Goal: Task Accomplishment & Management: Use online tool/utility

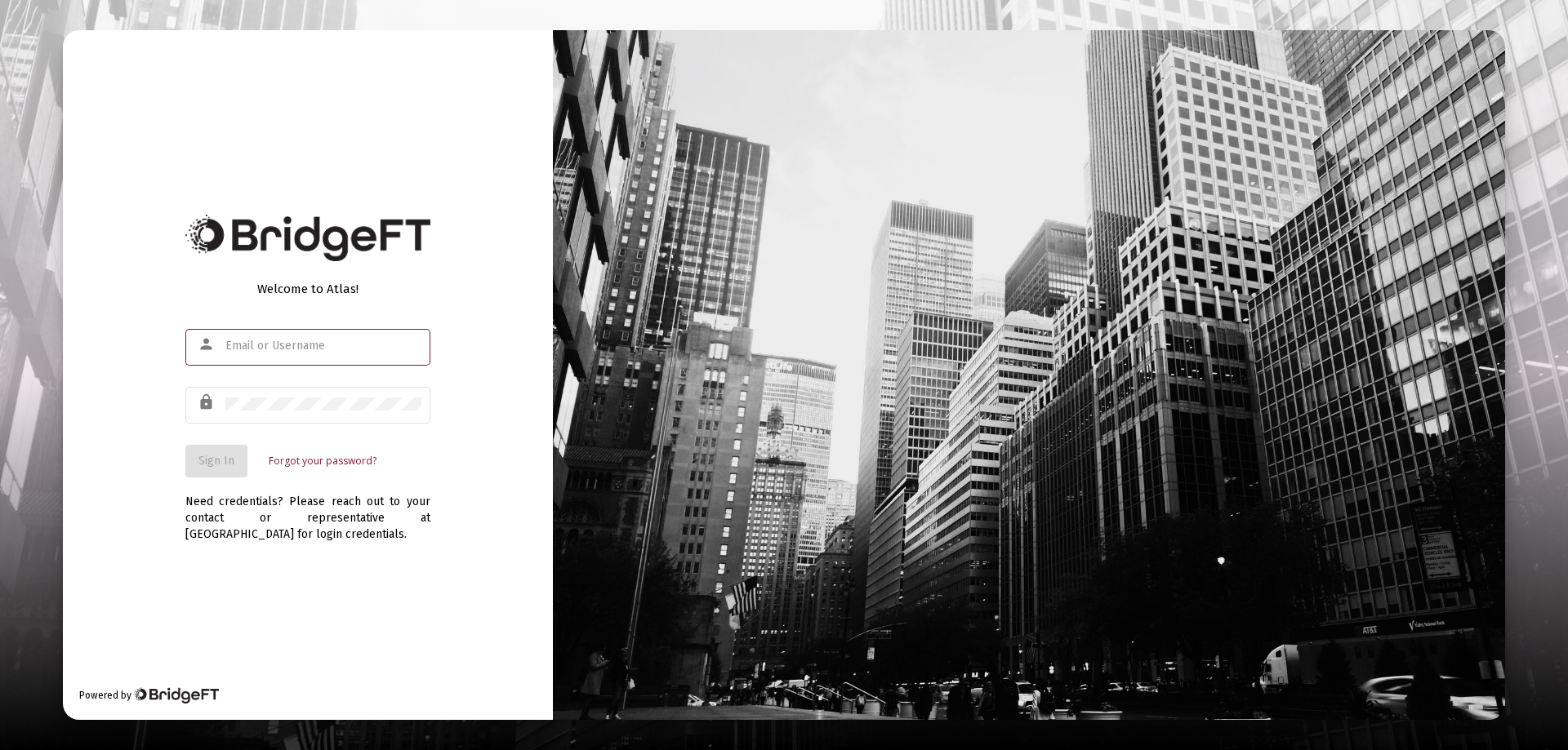
click at [229, 344] on input "text" at bounding box center [323, 346] width 196 height 13
type input "[PERSON_NAME][EMAIL_ADDRESS][DOMAIN_NAME]"
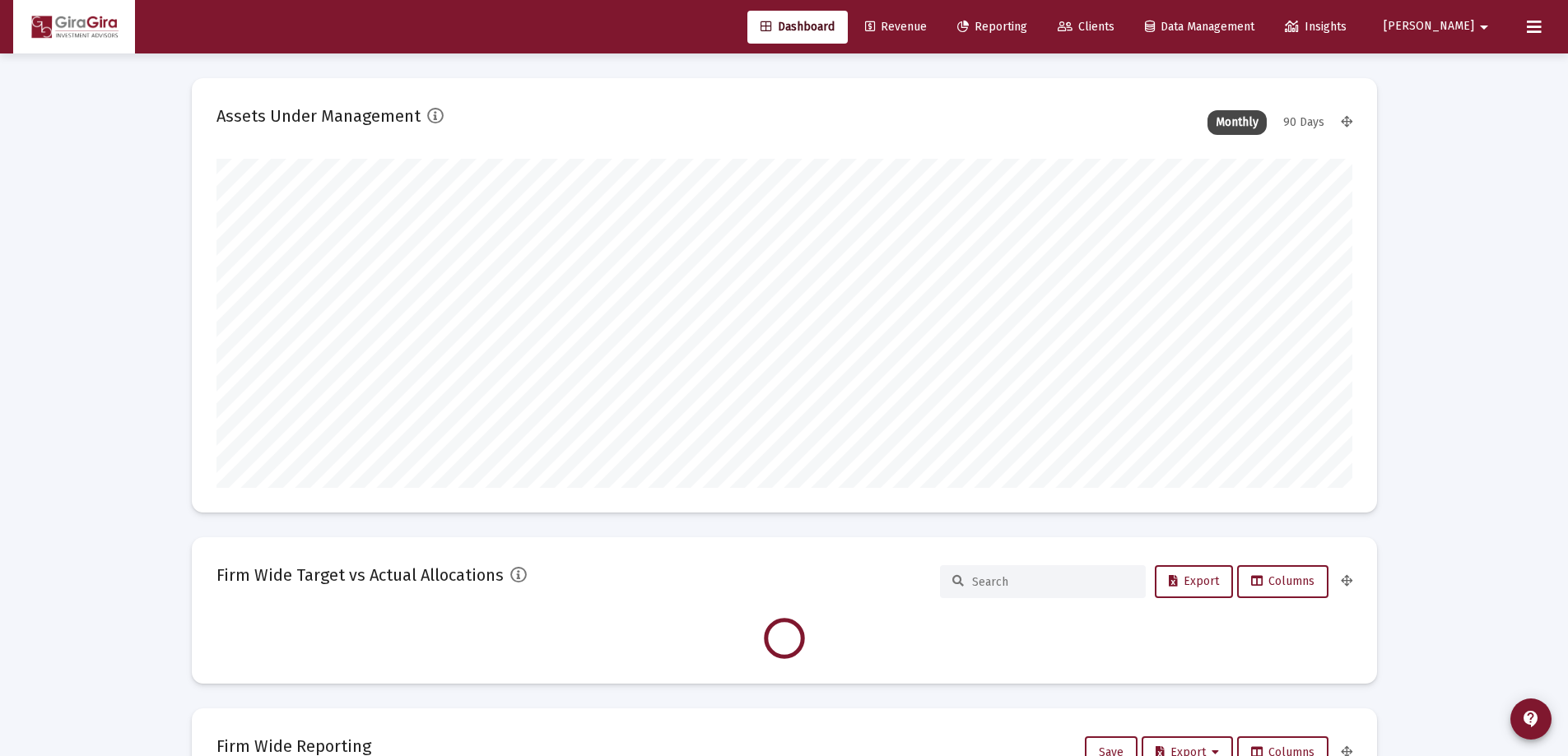
scroll to position [329, 612]
type input "[DATE]"
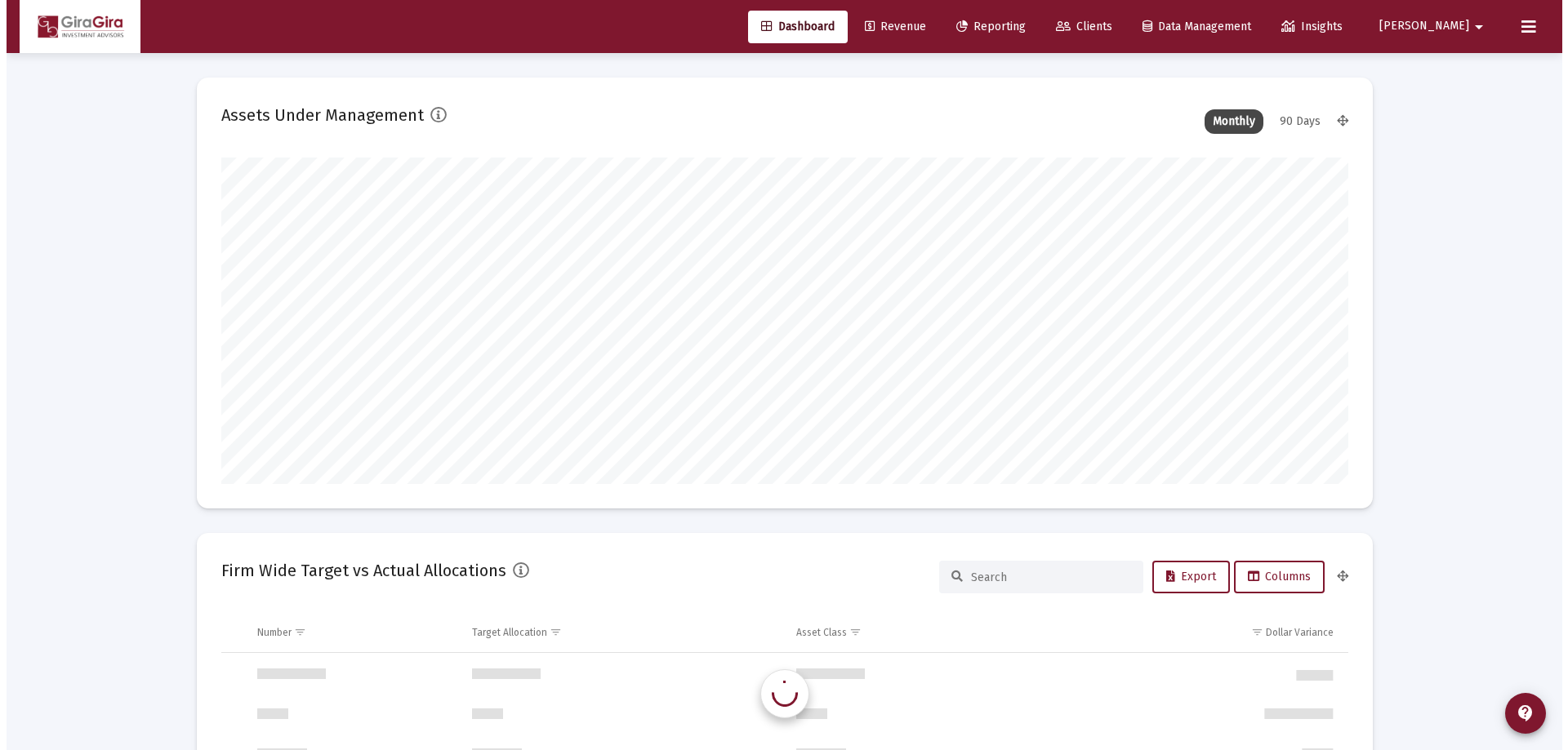
scroll to position [326, 527]
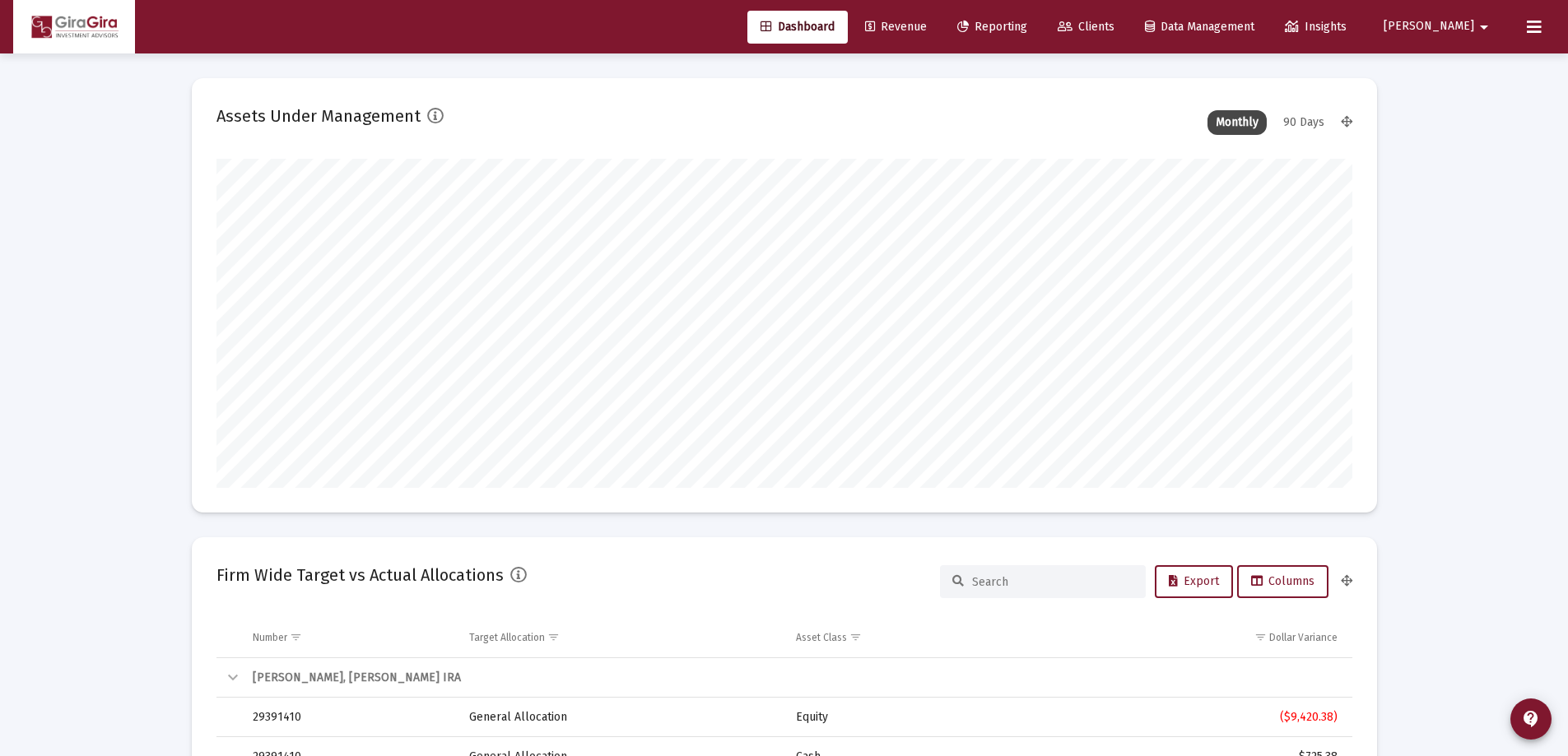
click at [1027, 22] on span "Reporting" at bounding box center [992, 27] width 70 height 14
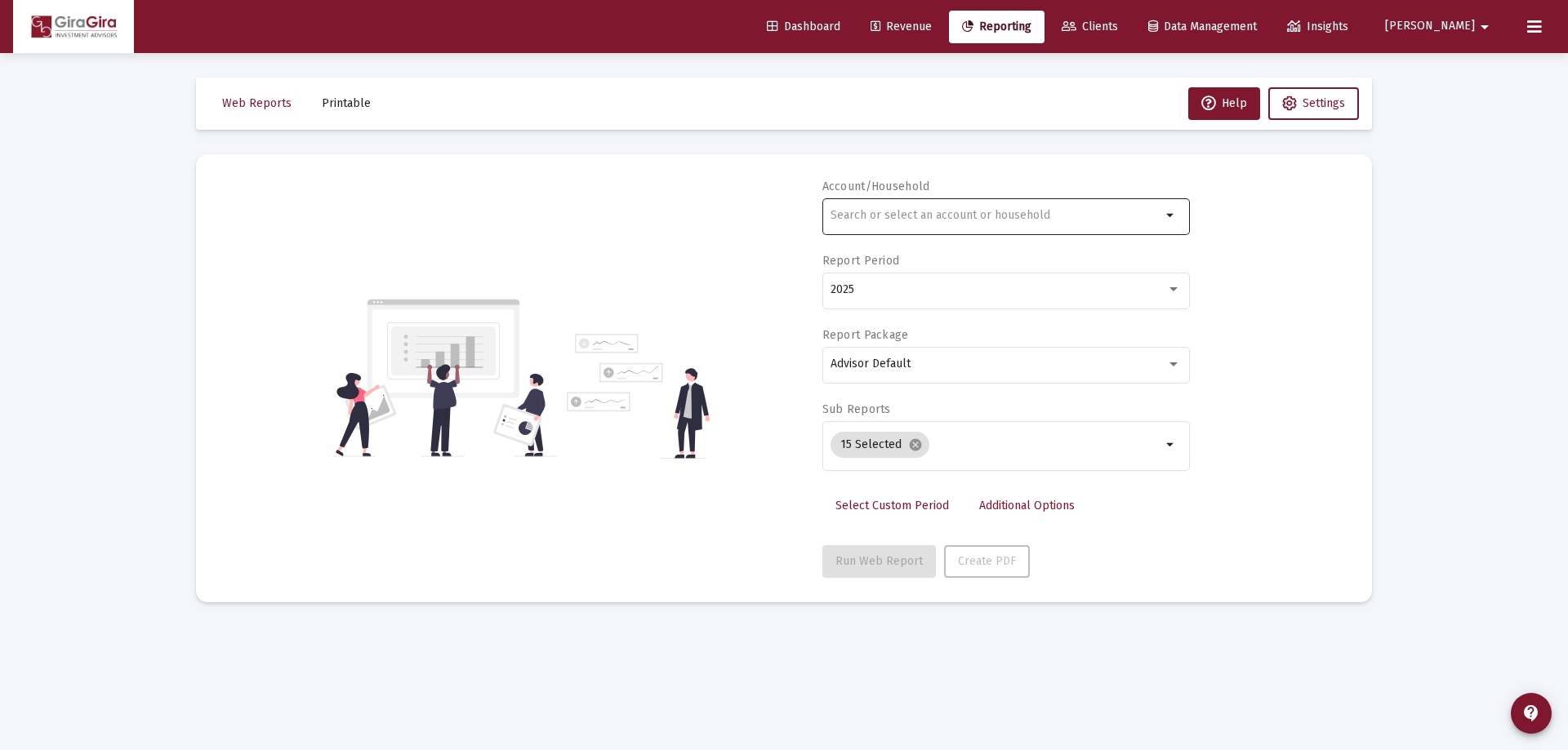
click at [865, 216] on input "text" at bounding box center [995, 216] width 331 height 13
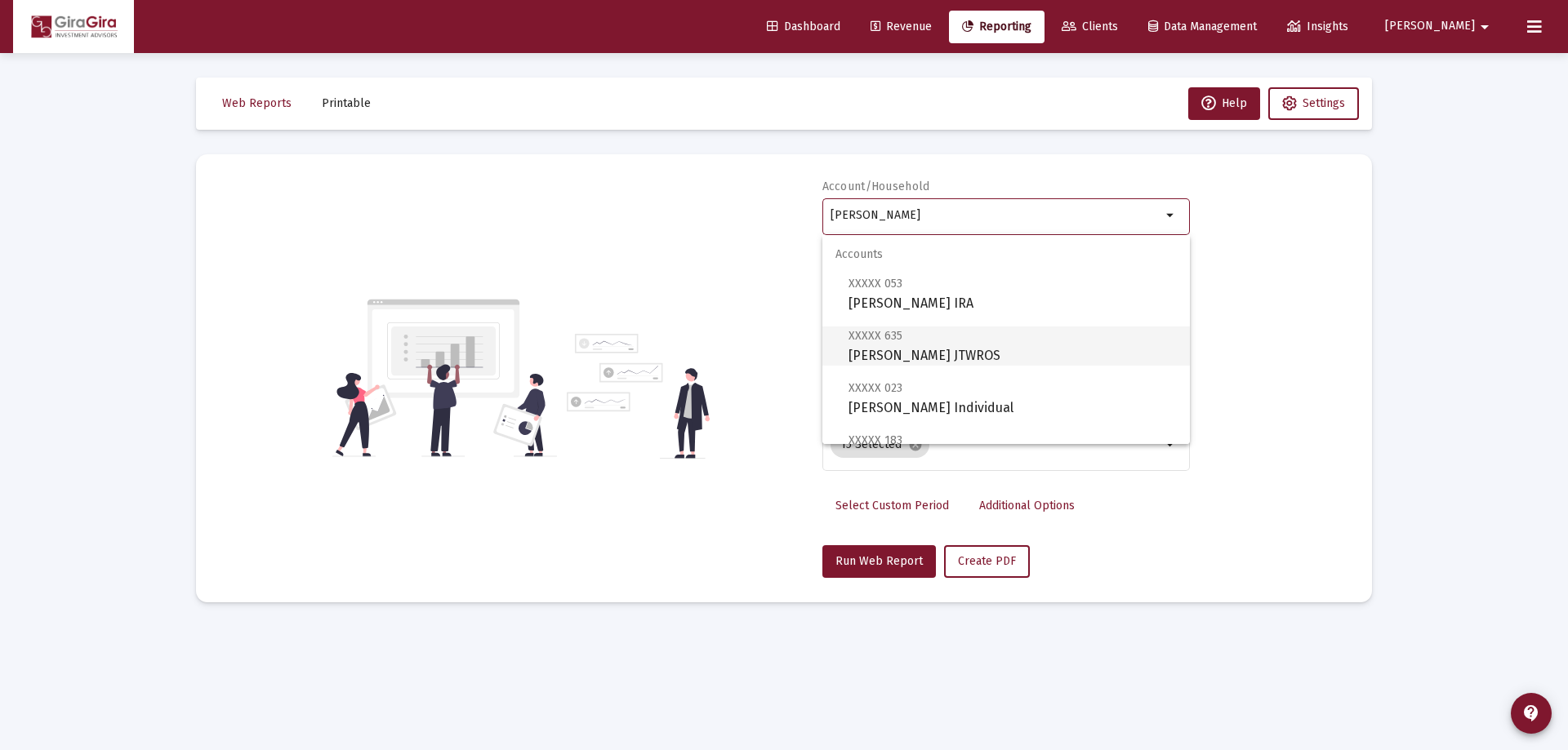
click at [894, 348] on span "XXXXX 635 [PERSON_NAME] JTWROS" at bounding box center [1013, 345] width 328 height 40
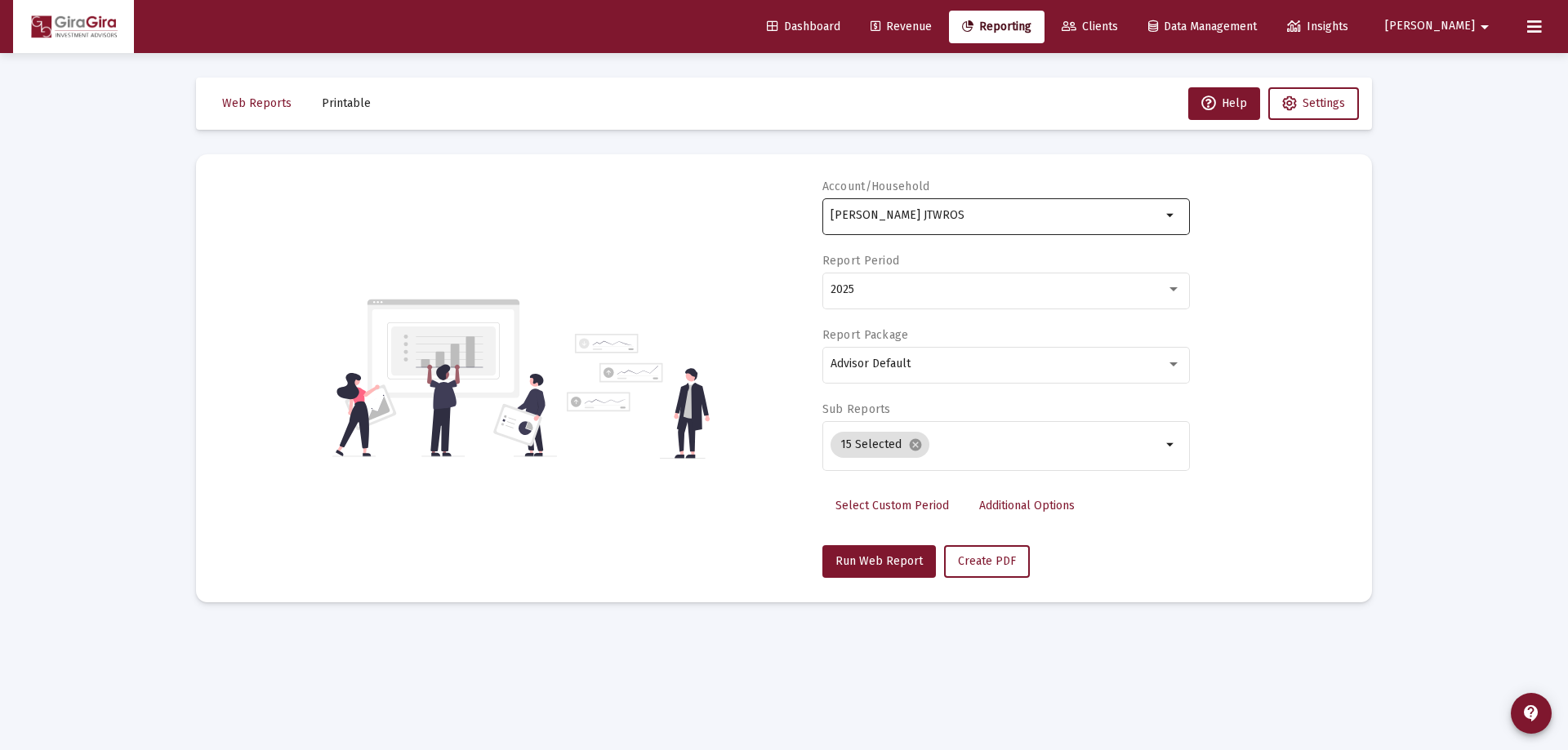
click at [879, 206] on div "[PERSON_NAME] JTWROS" at bounding box center [995, 215] width 331 height 40
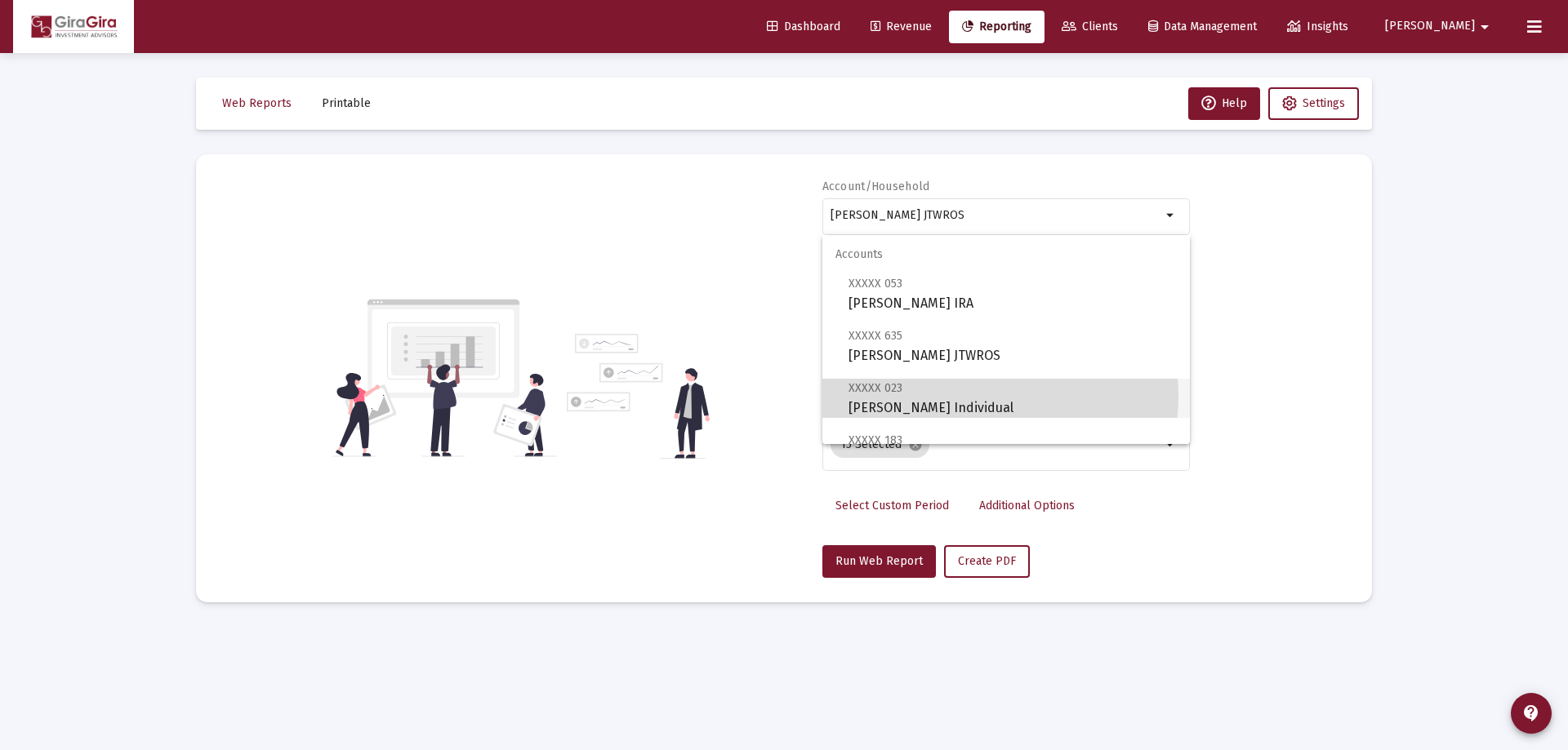
click at [975, 395] on span "XXXXX 023 [PERSON_NAME] Individual" at bounding box center [1013, 398] width 328 height 40
type input "[PERSON_NAME] Individual"
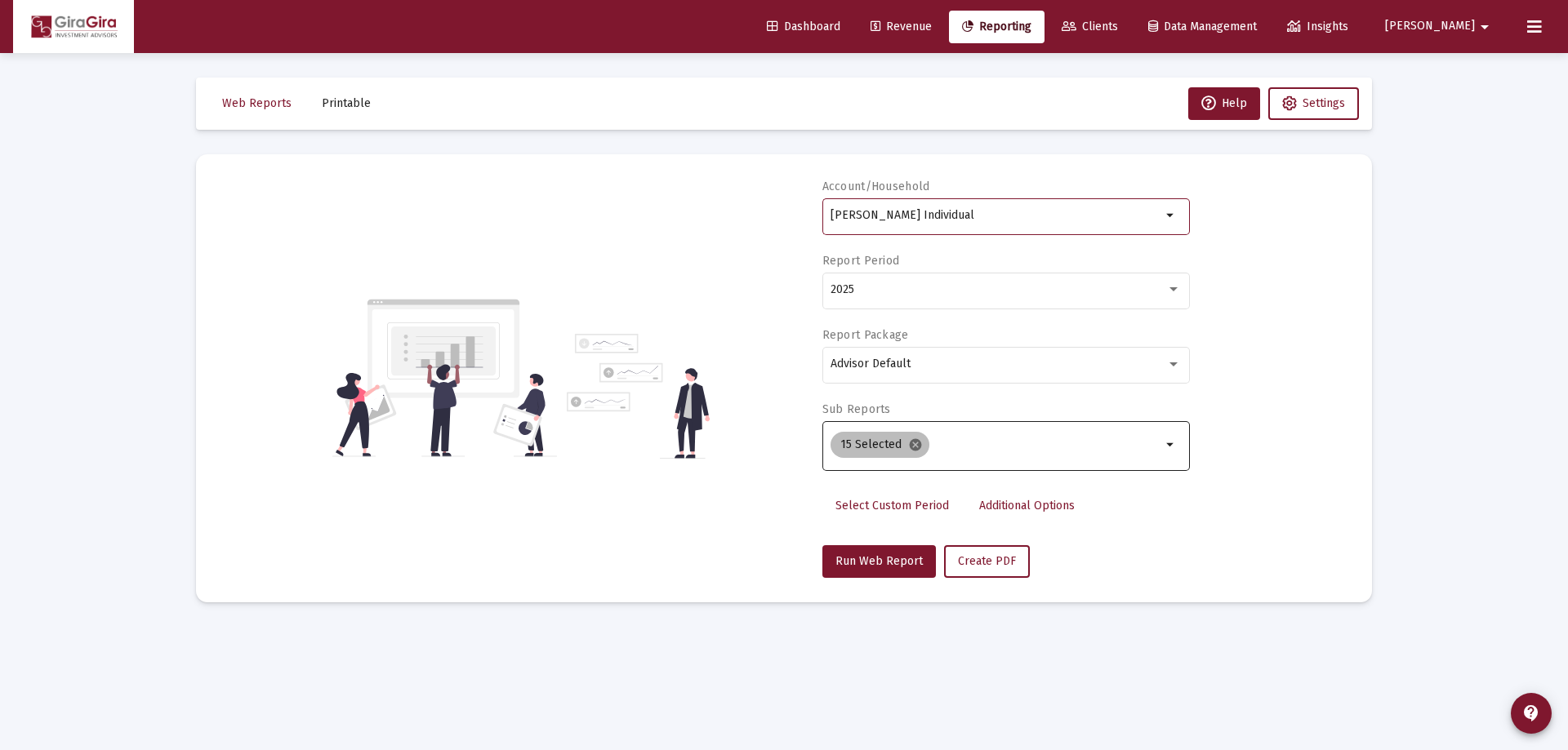
click at [911, 442] on mat-icon "cancel" at bounding box center [916, 445] width 15 height 15
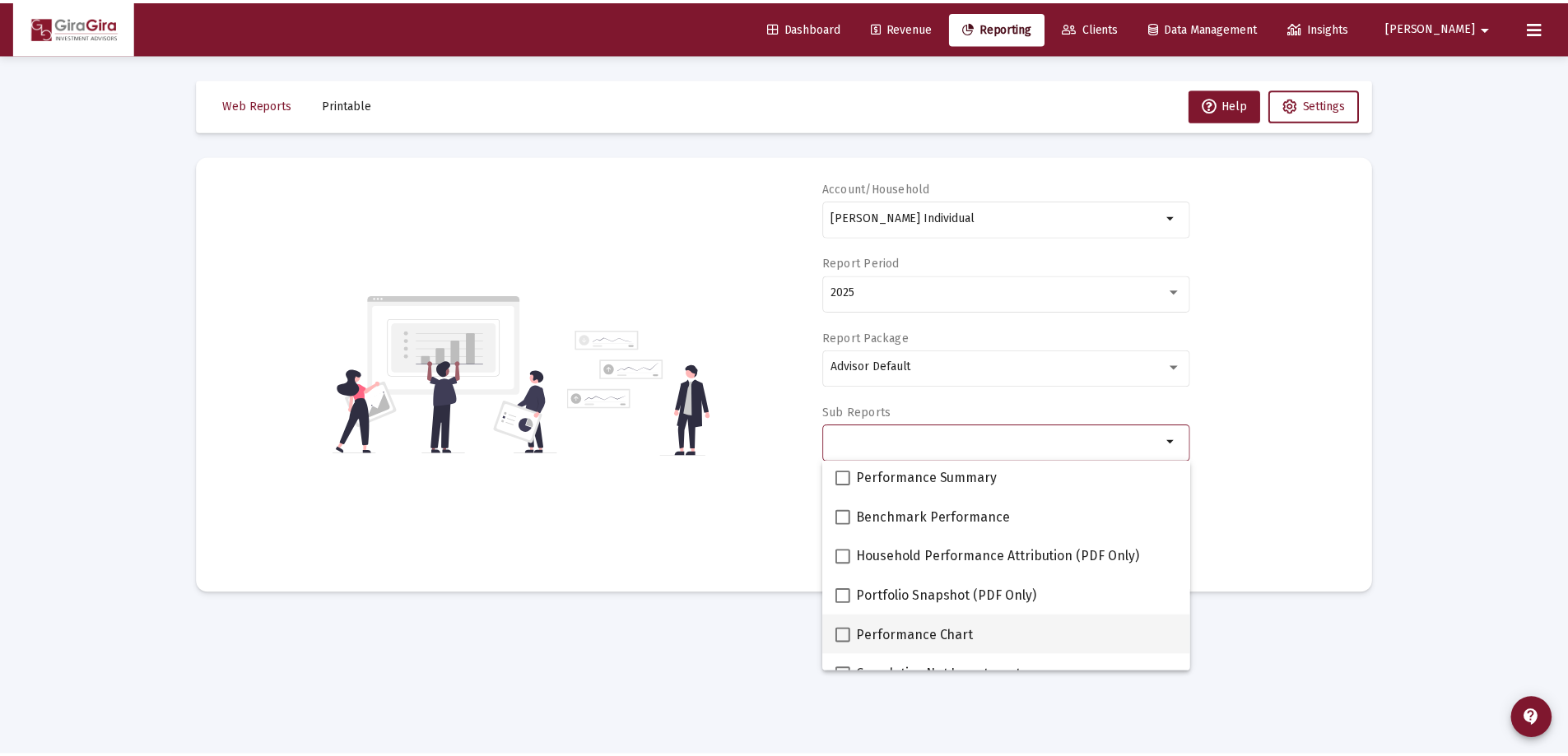
scroll to position [164, 0]
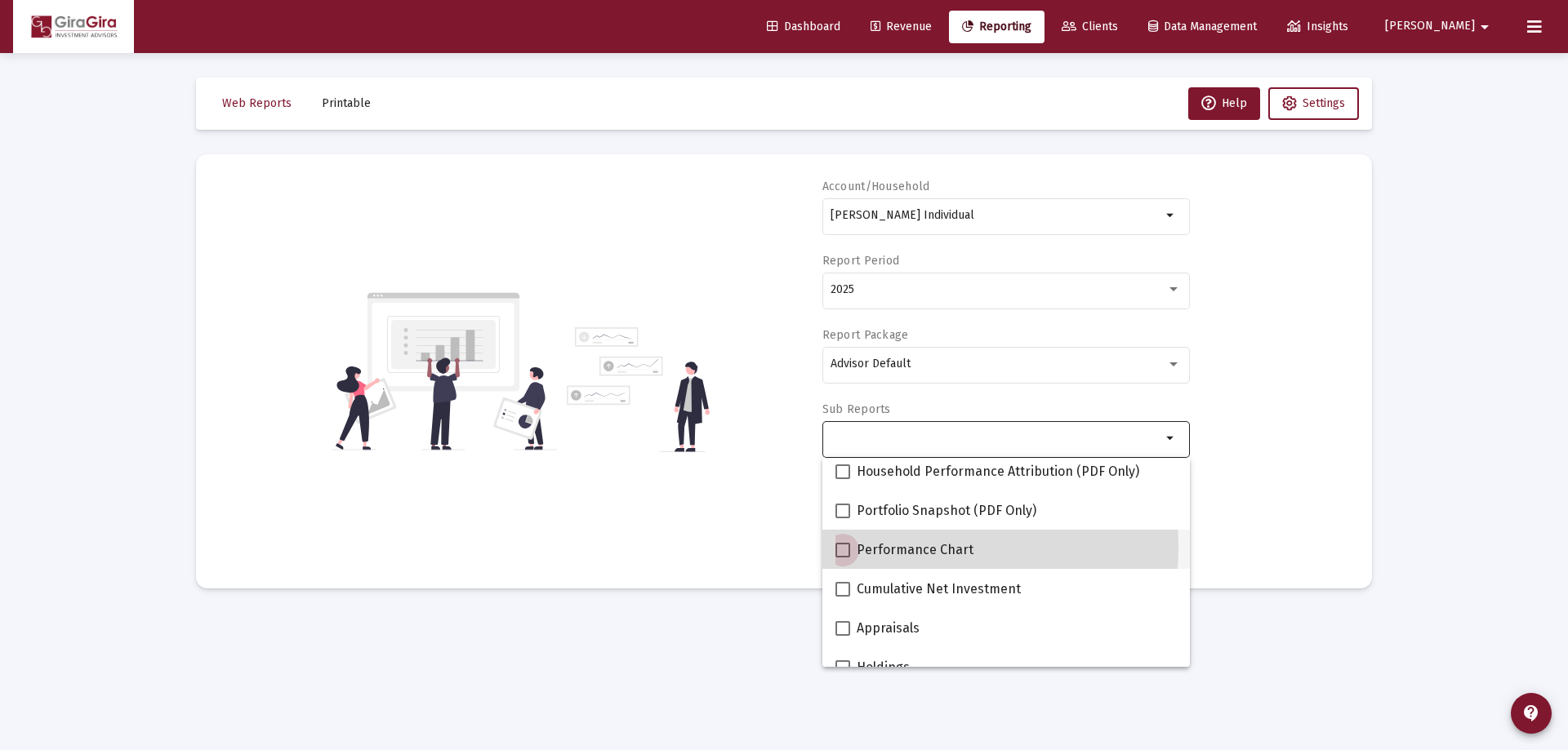
click at [845, 546] on span at bounding box center [843, 550] width 15 height 15
click at [843, 558] on input "Performance Chart" at bounding box center [842, 558] width 1 height 1
checkbox input "true"
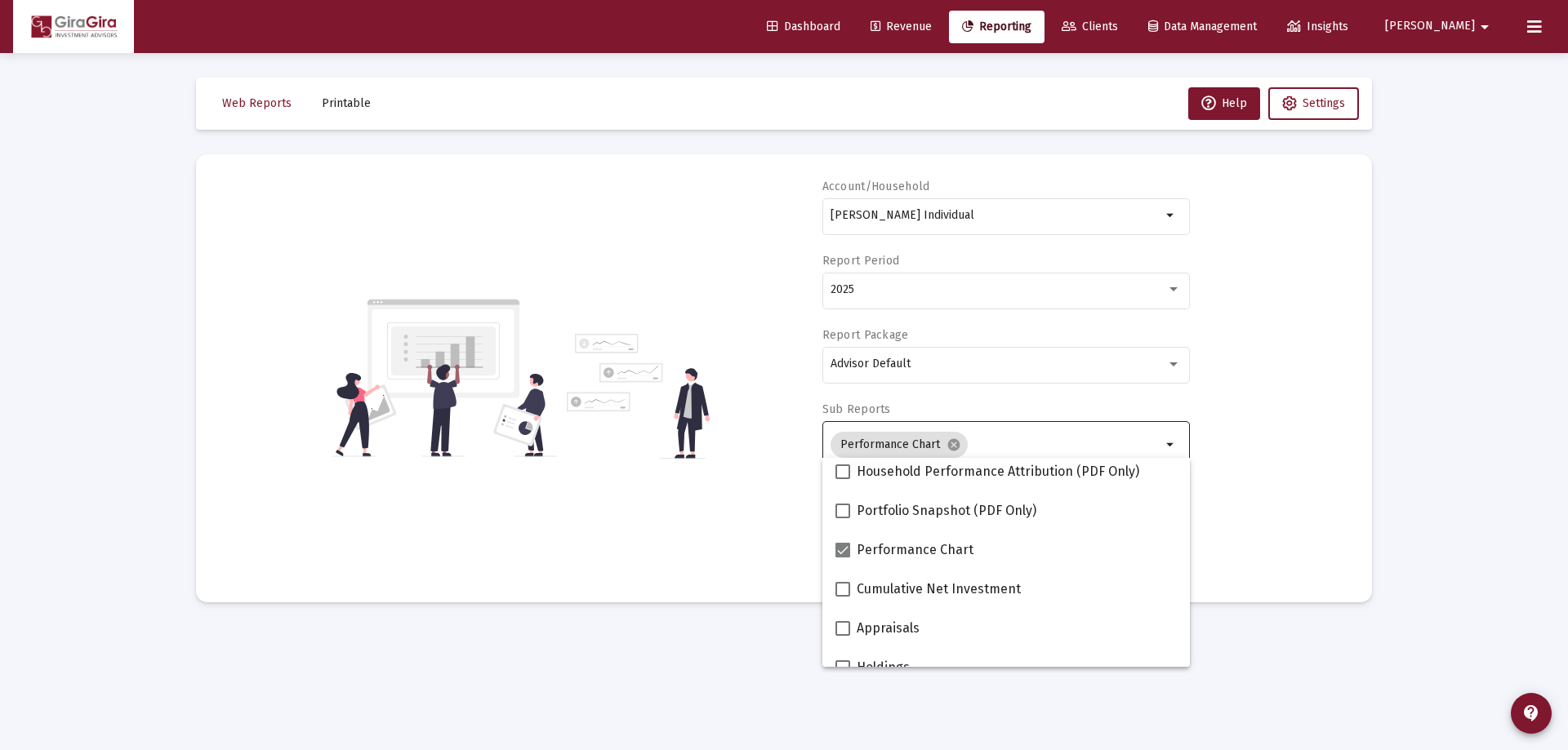
click at [1290, 479] on div "Account/Household [PERSON_NAME] Individual arrow_drop_down Report Period 2025 R…" at bounding box center [784, 379] width 1127 height 400
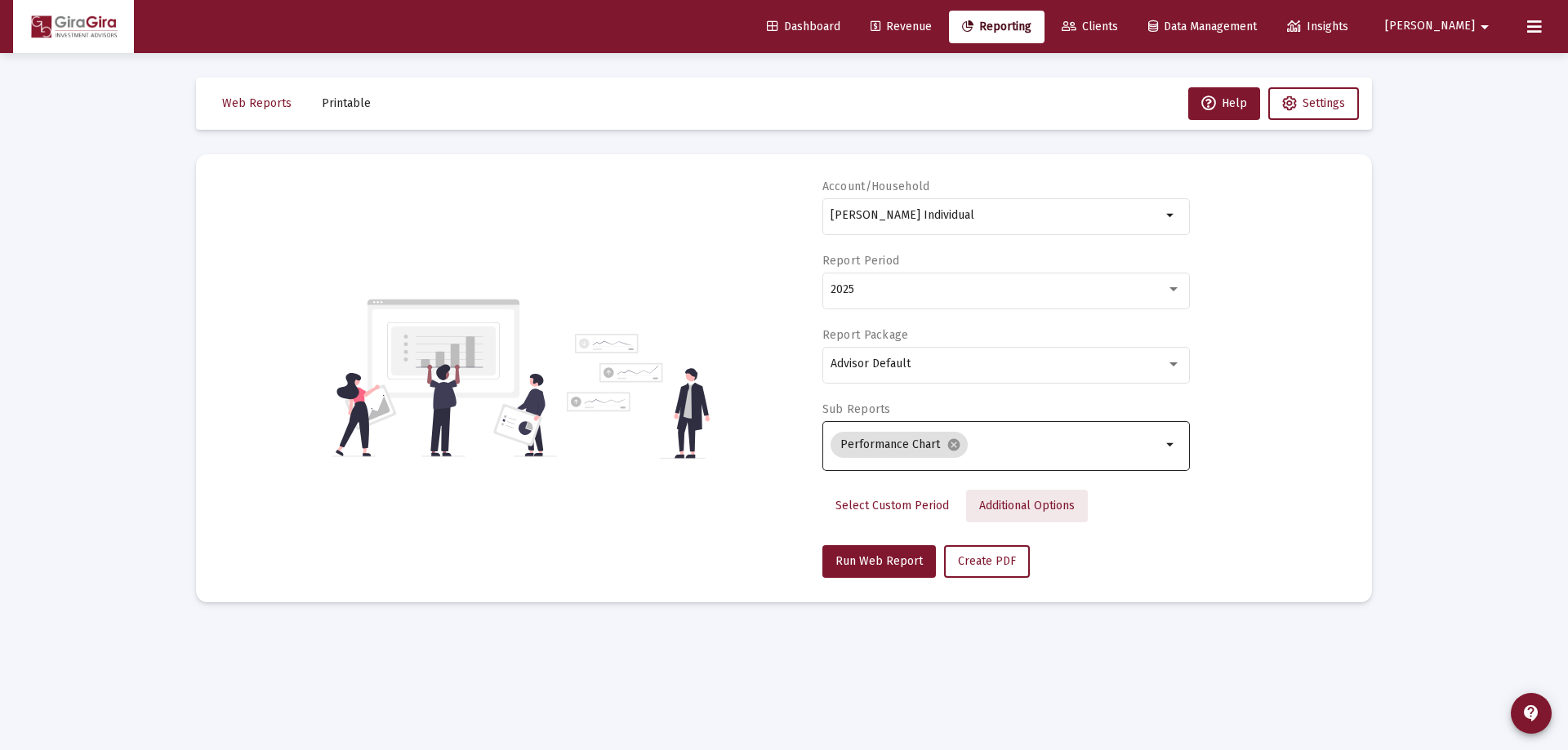
click at [1021, 504] on span "Additional Options" at bounding box center [1027, 505] width 96 height 14
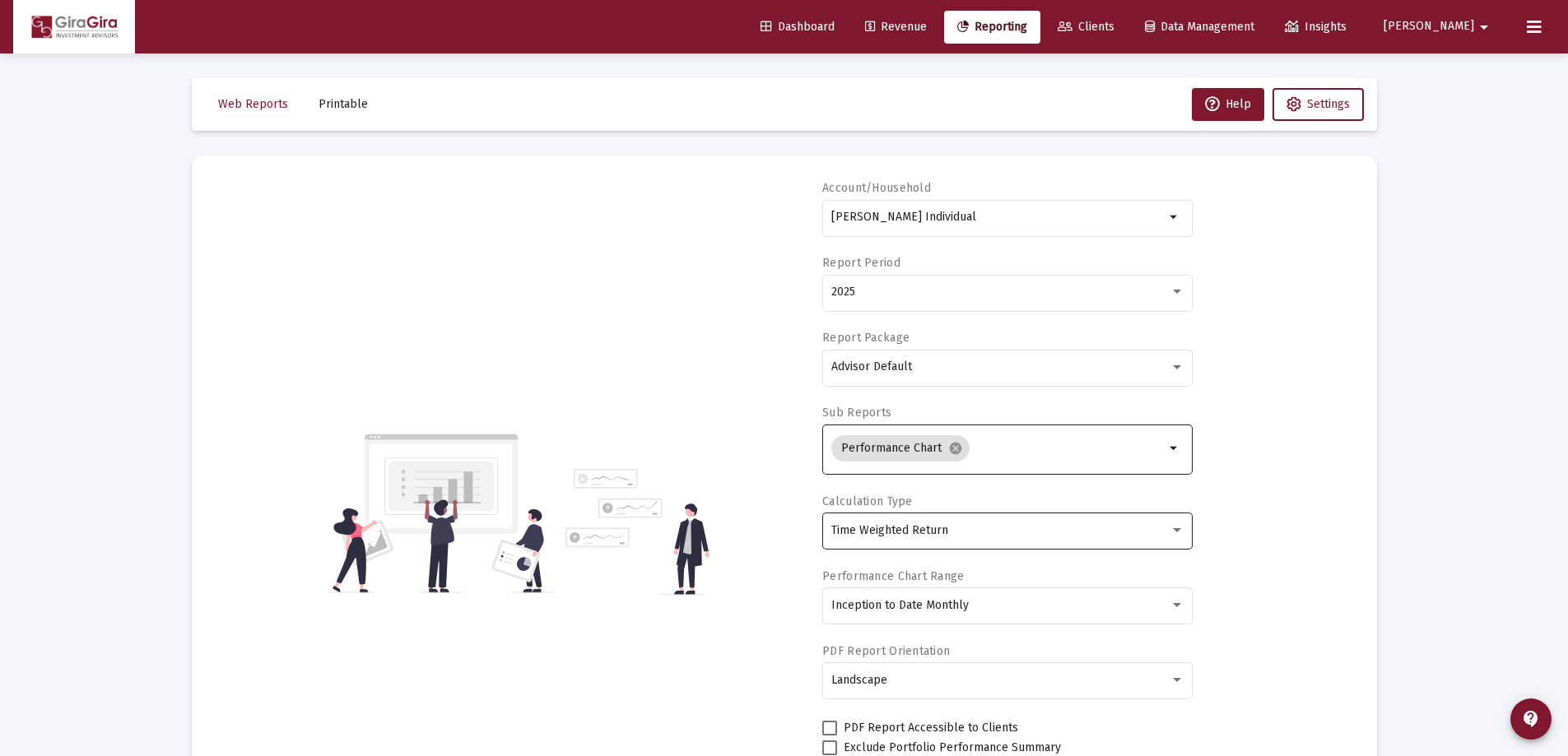
click at [949, 532] on div "Time Weighted Return" at bounding box center [1001, 531] width 338 height 13
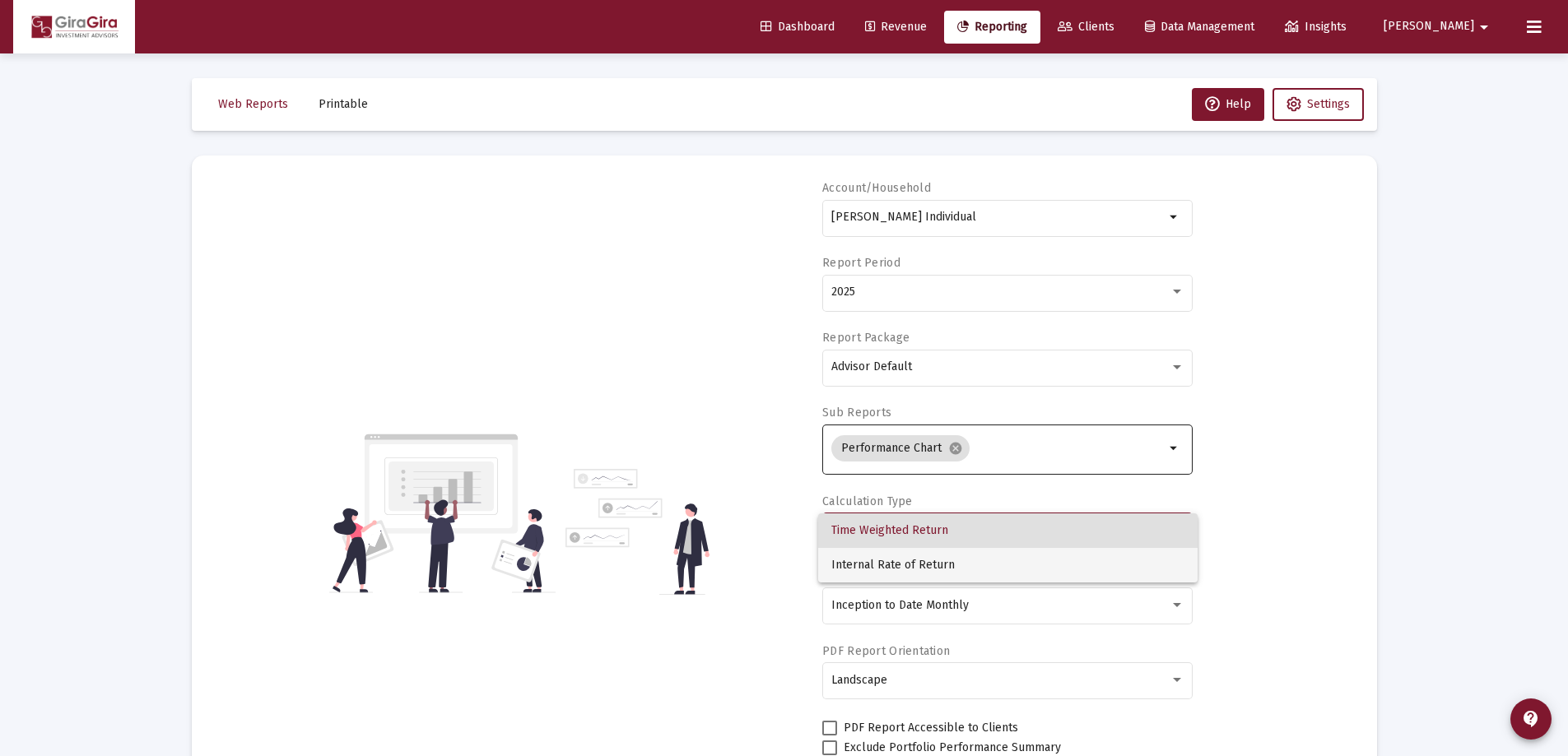
click at [918, 560] on span "Internal Rate of Return" at bounding box center [1008, 565] width 353 height 34
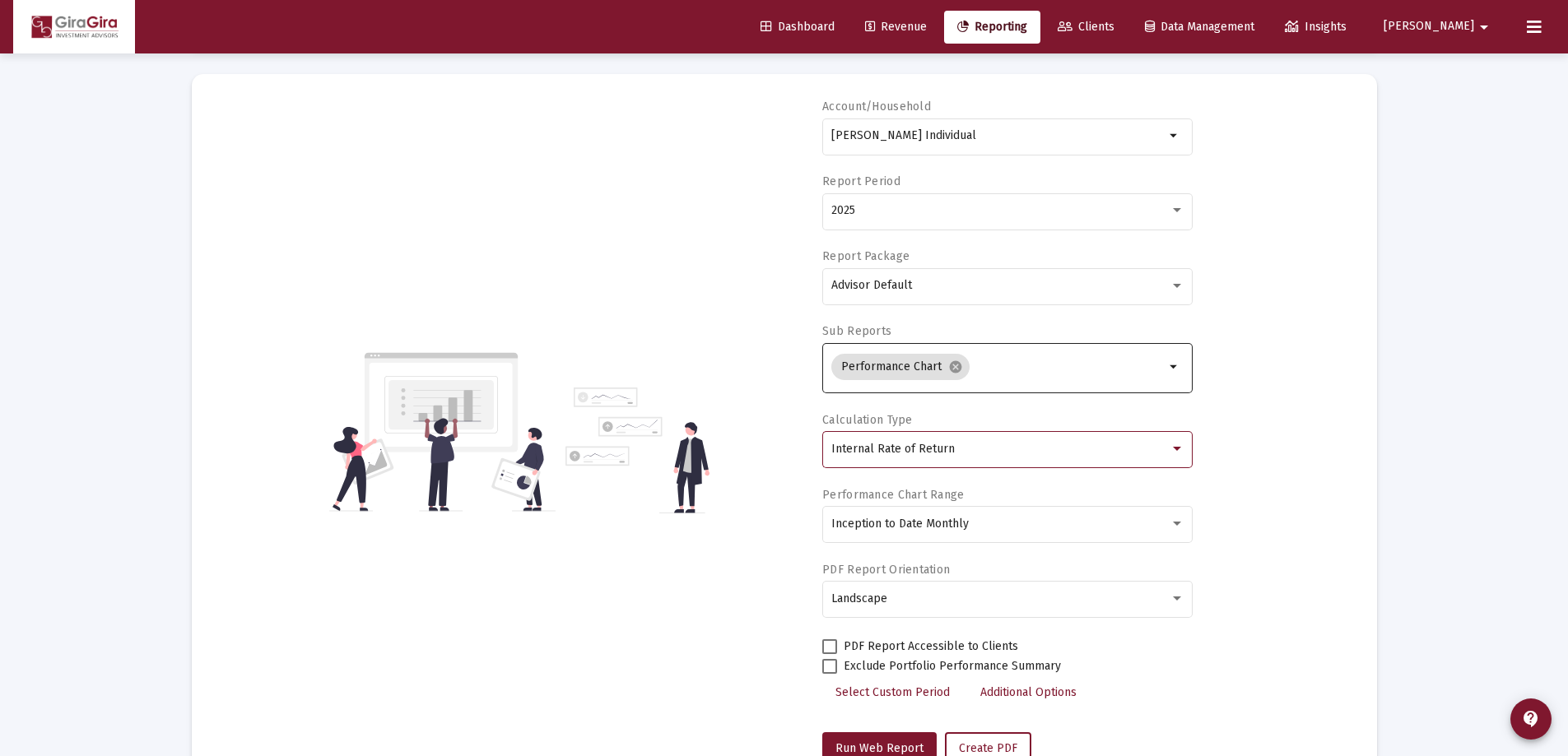
scroll to position [140, 0]
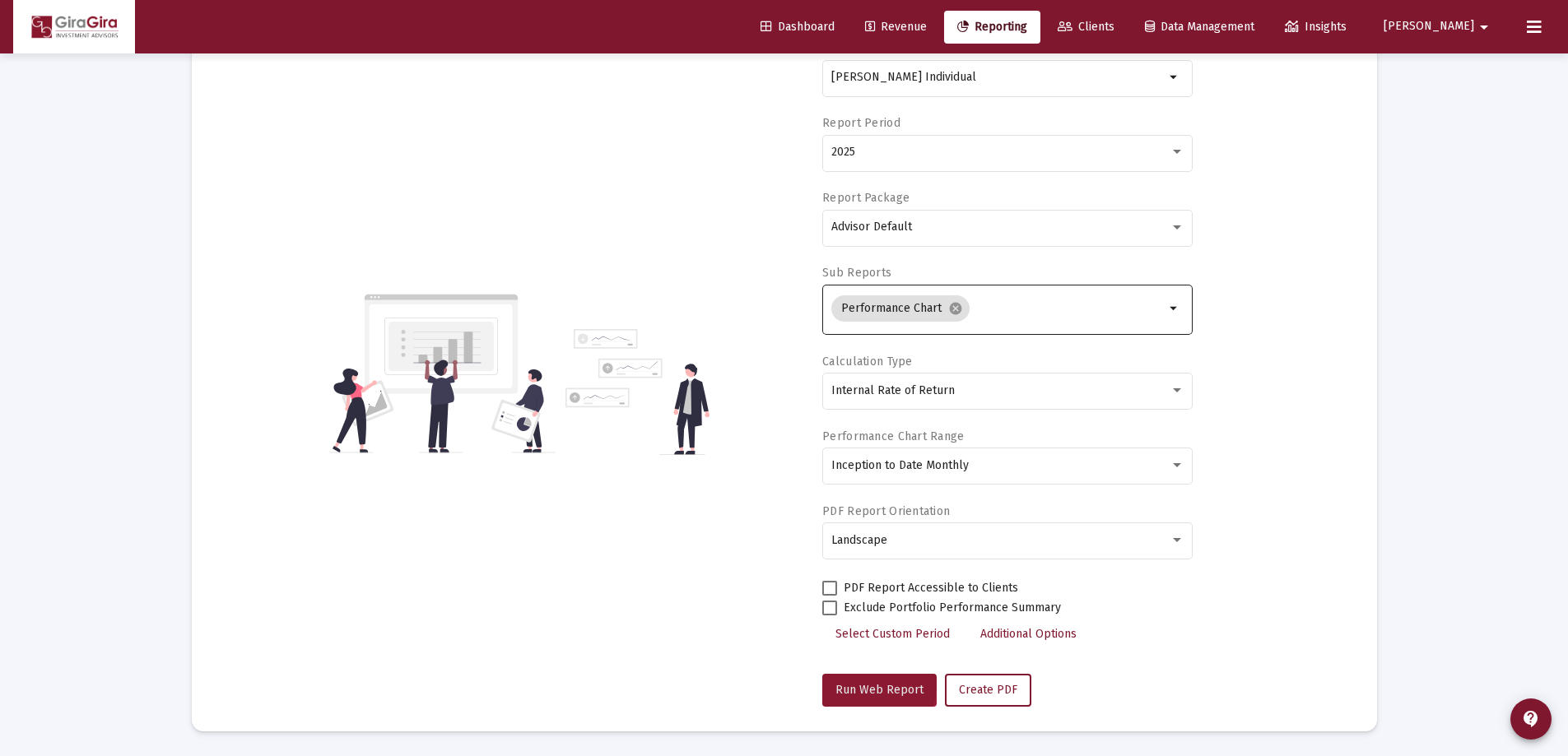
click at [875, 685] on span "Run Web Report" at bounding box center [879, 690] width 88 height 14
select select "View all"
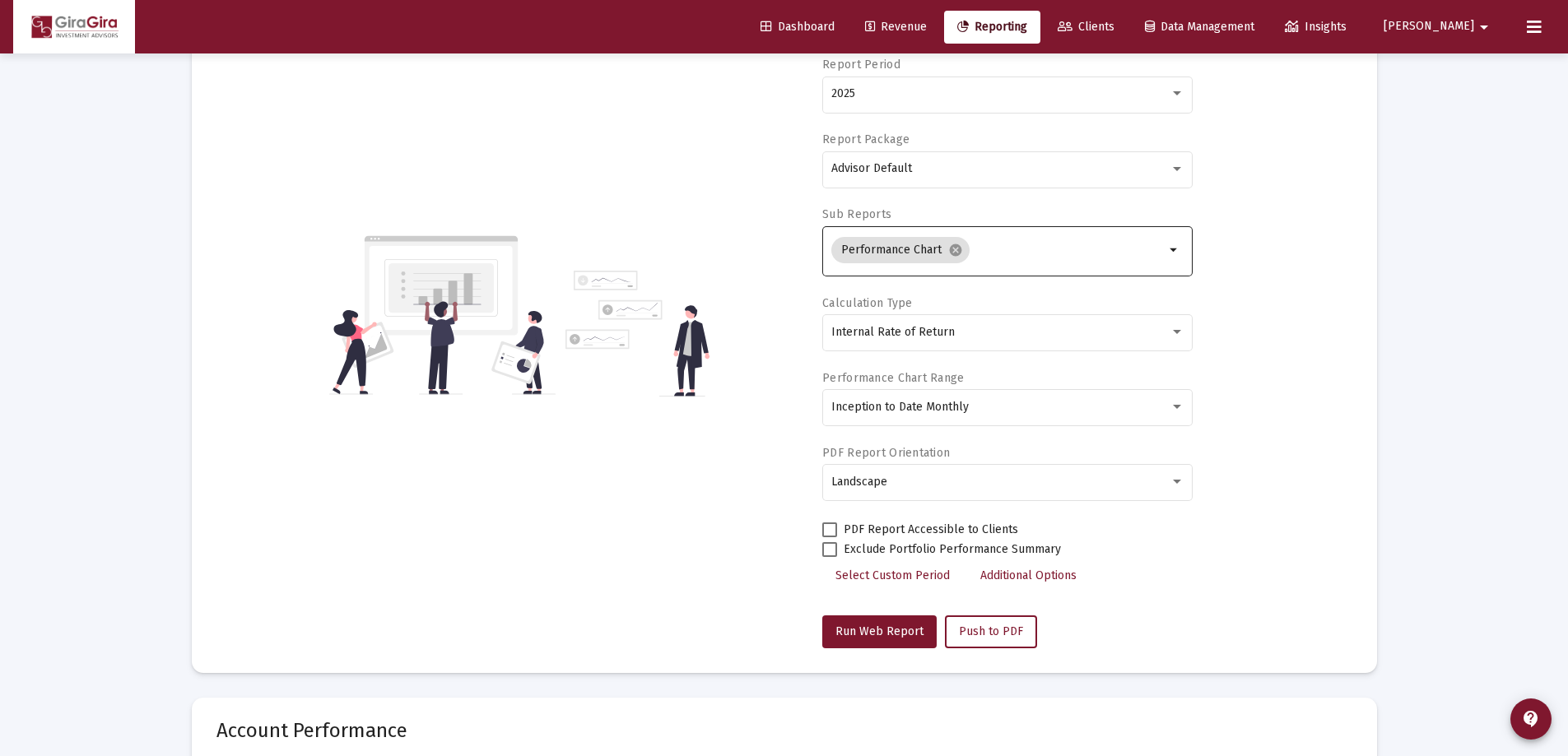
scroll to position [0, 0]
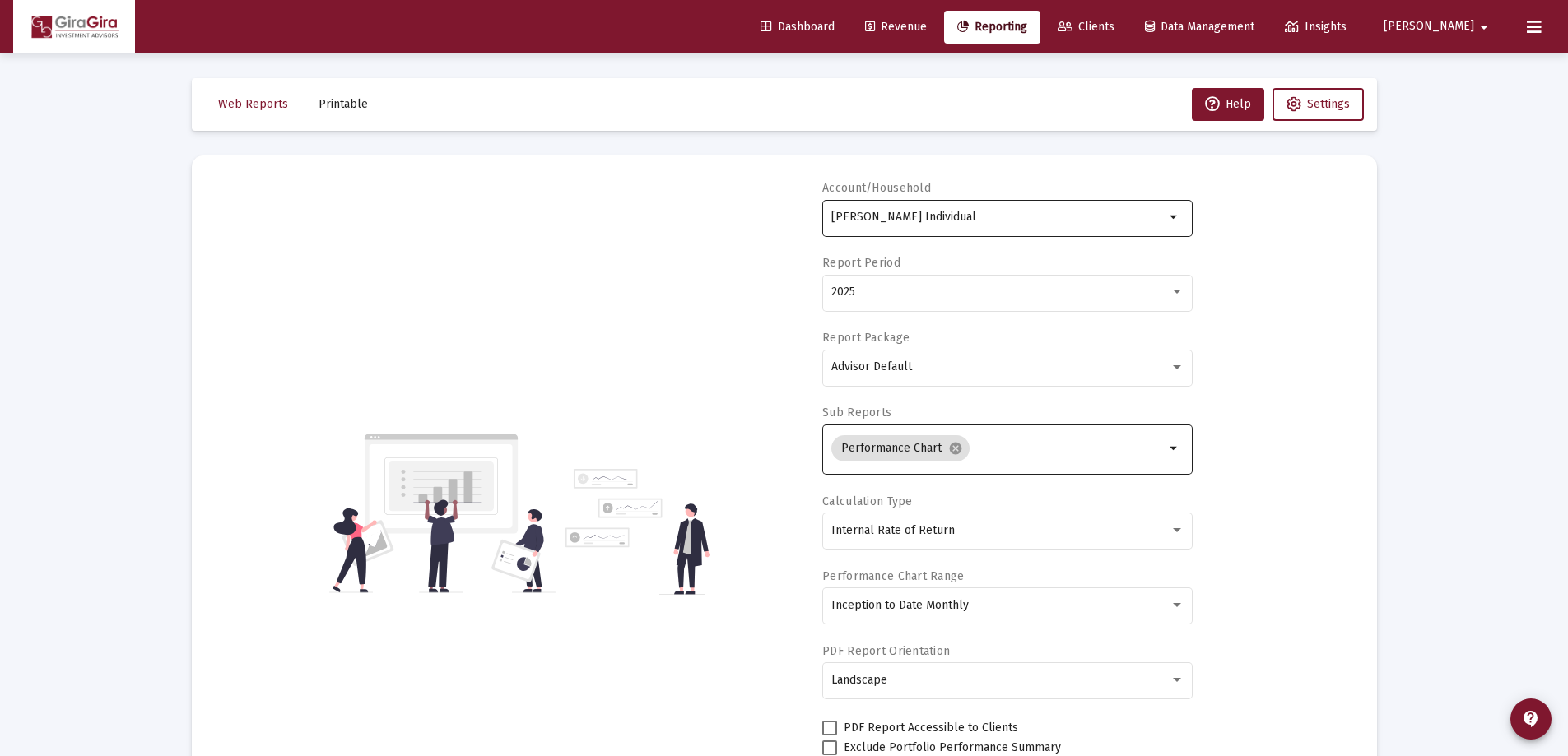
click at [949, 217] on input "[PERSON_NAME] Individual" at bounding box center [998, 217] width 333 height 13
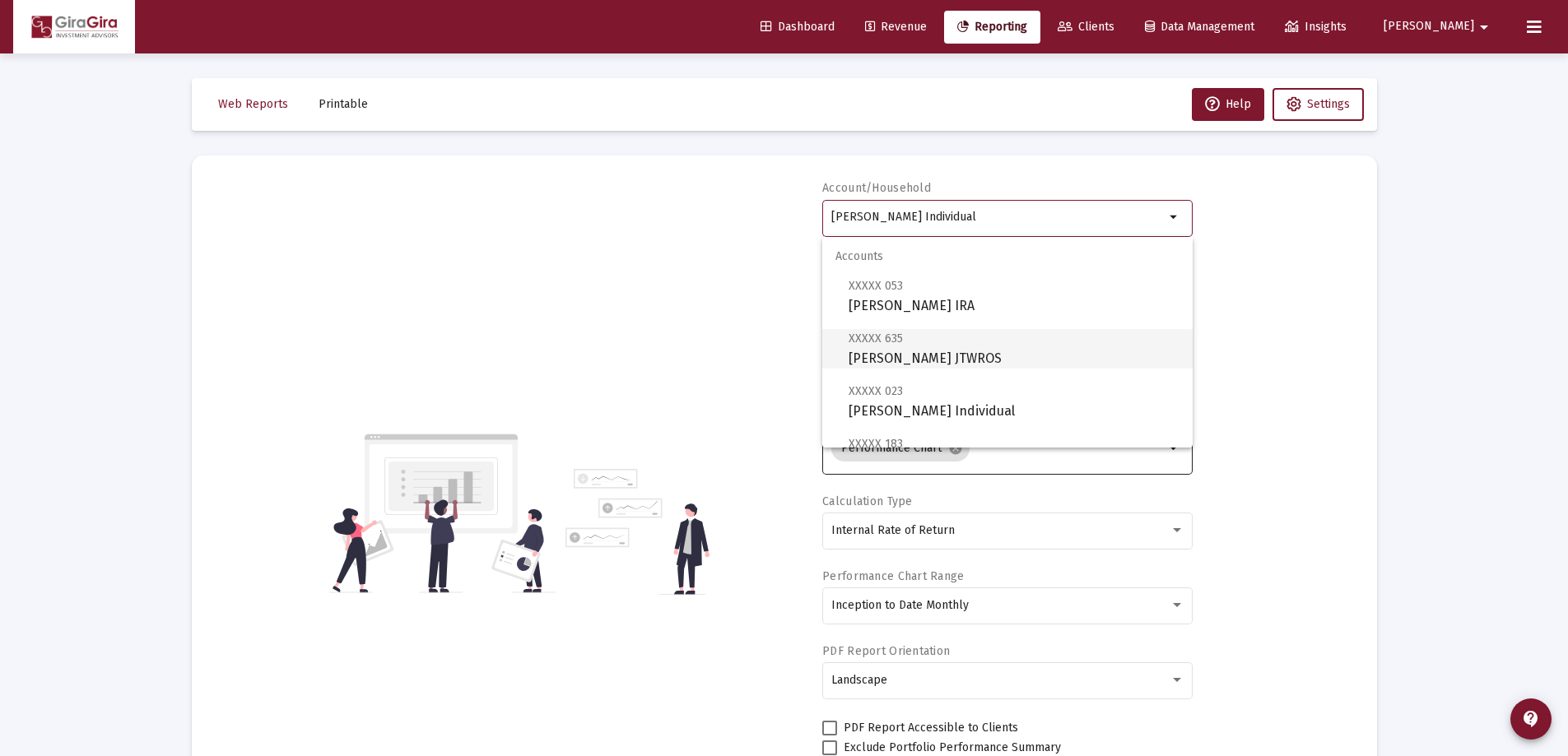
click at [946, 348] on span "XXXXX 635 [PERSON_NAME] JTWROS" at bounding box center [1014, 348] width 331 height 40
type input "[PERSON_NAME] JTWROS"
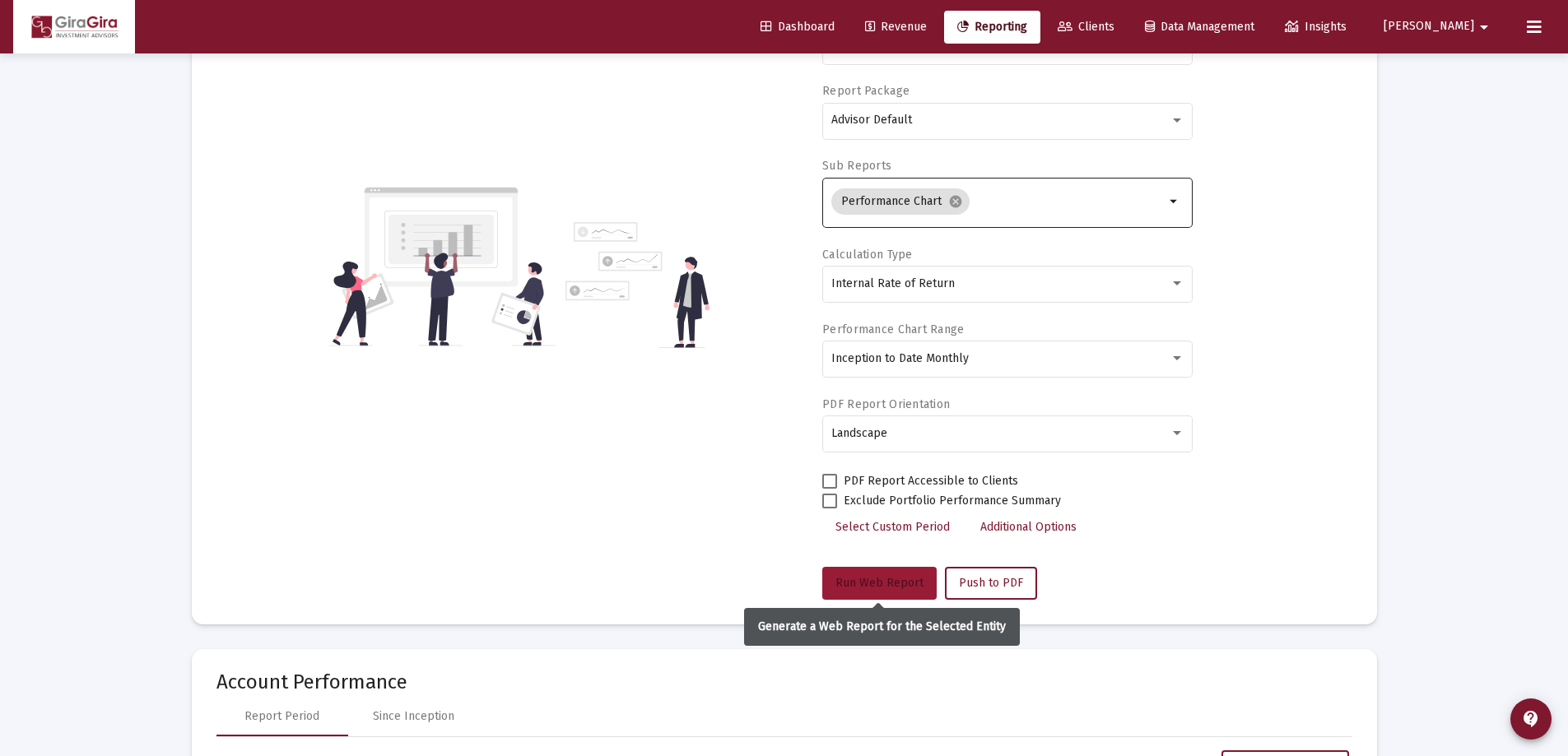
click at [854, 576] on span "Run Web Report" at bounding box center [879, 583] width 88 height 14
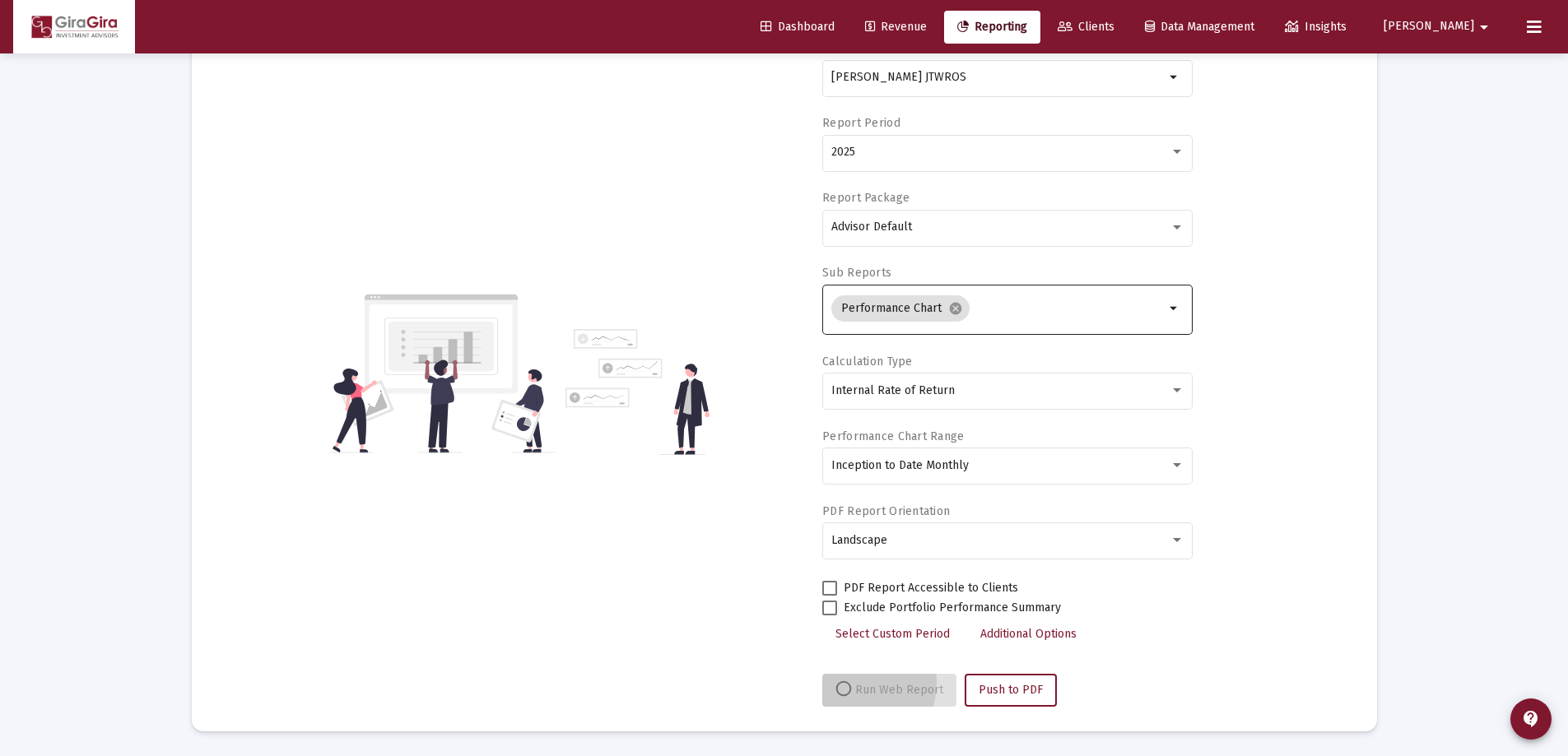
select select "View all"
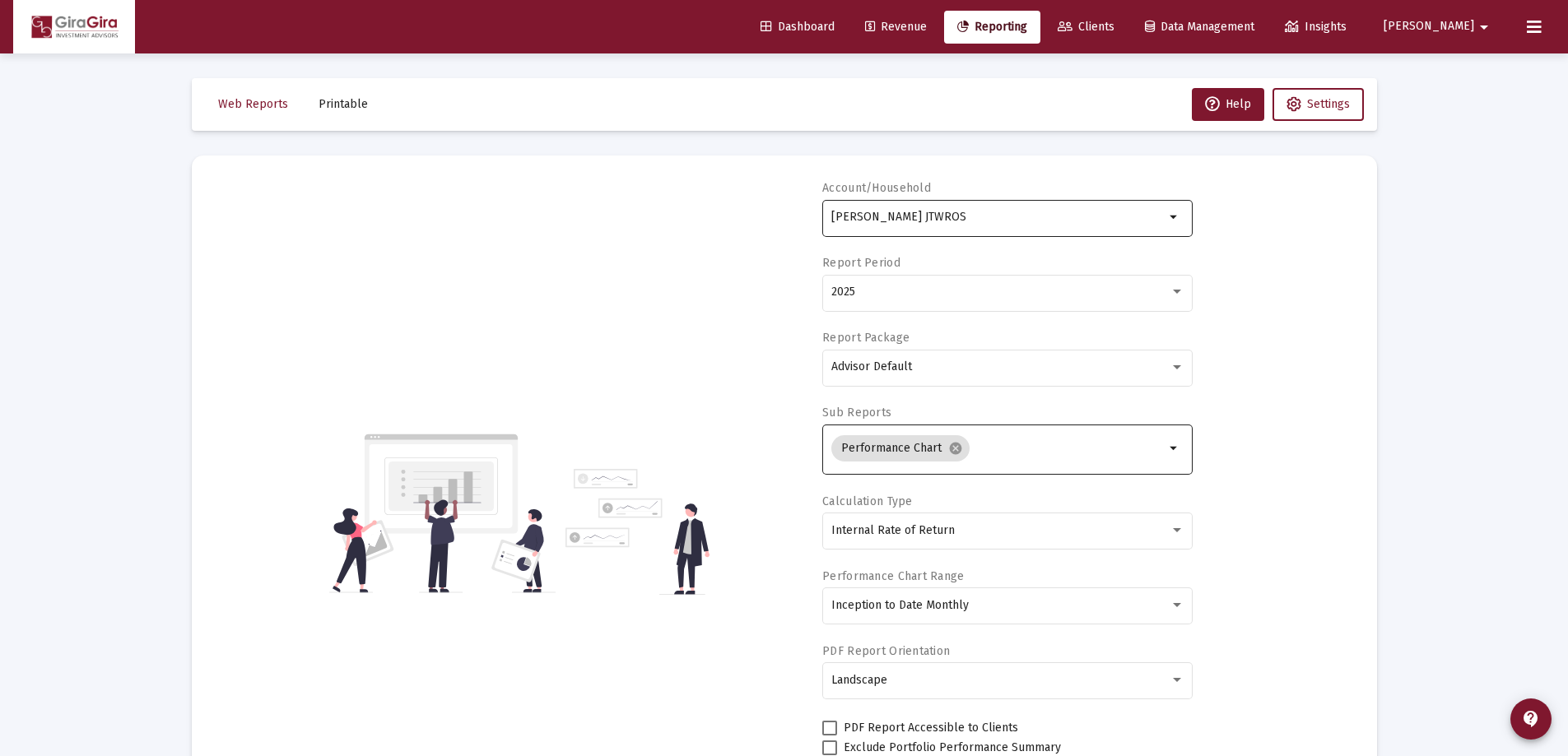
click at [895, 219] on input "[PERSON_NAME] JTWROS" at bounding box center [998, 217] width 333 height 13
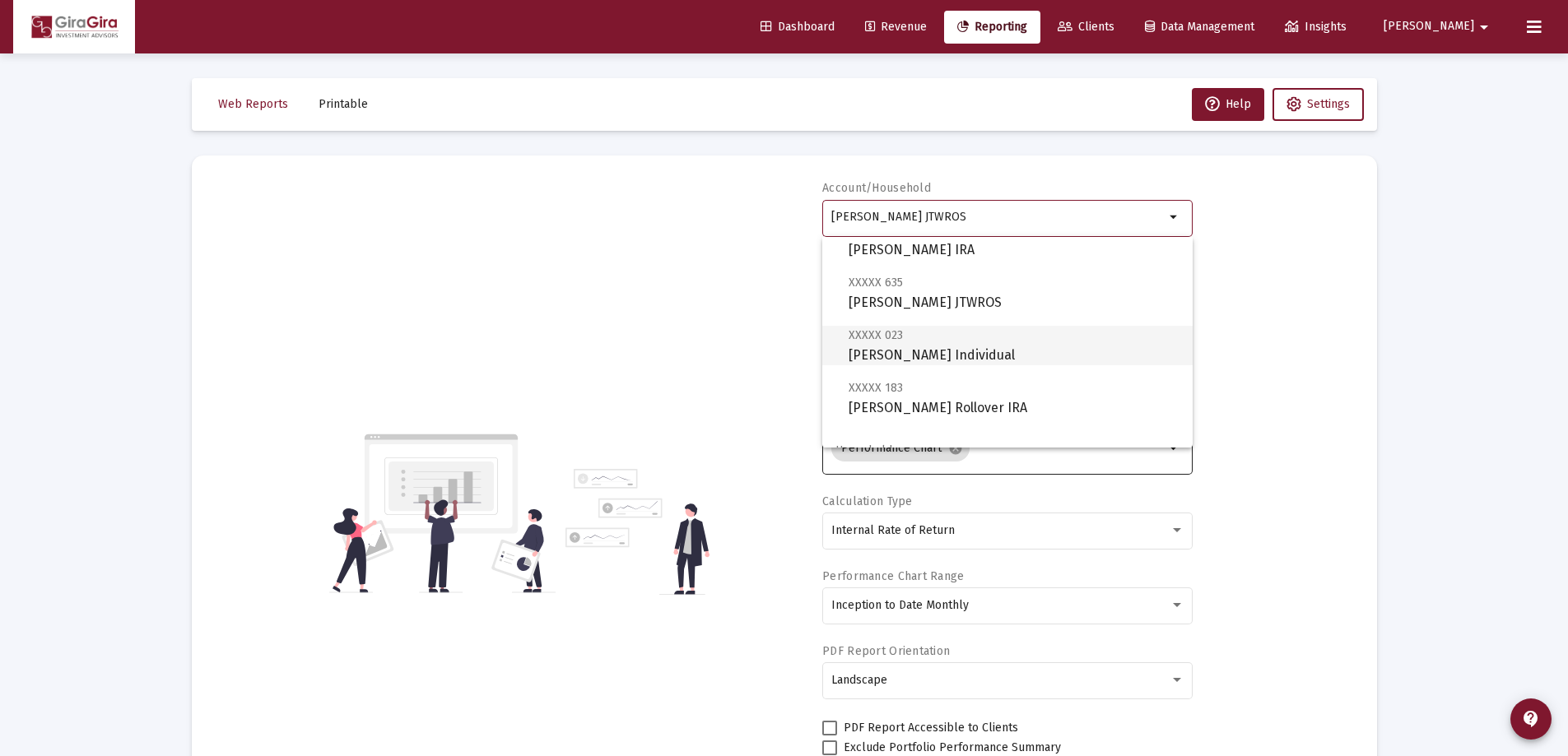
scroll to position [82, 0]
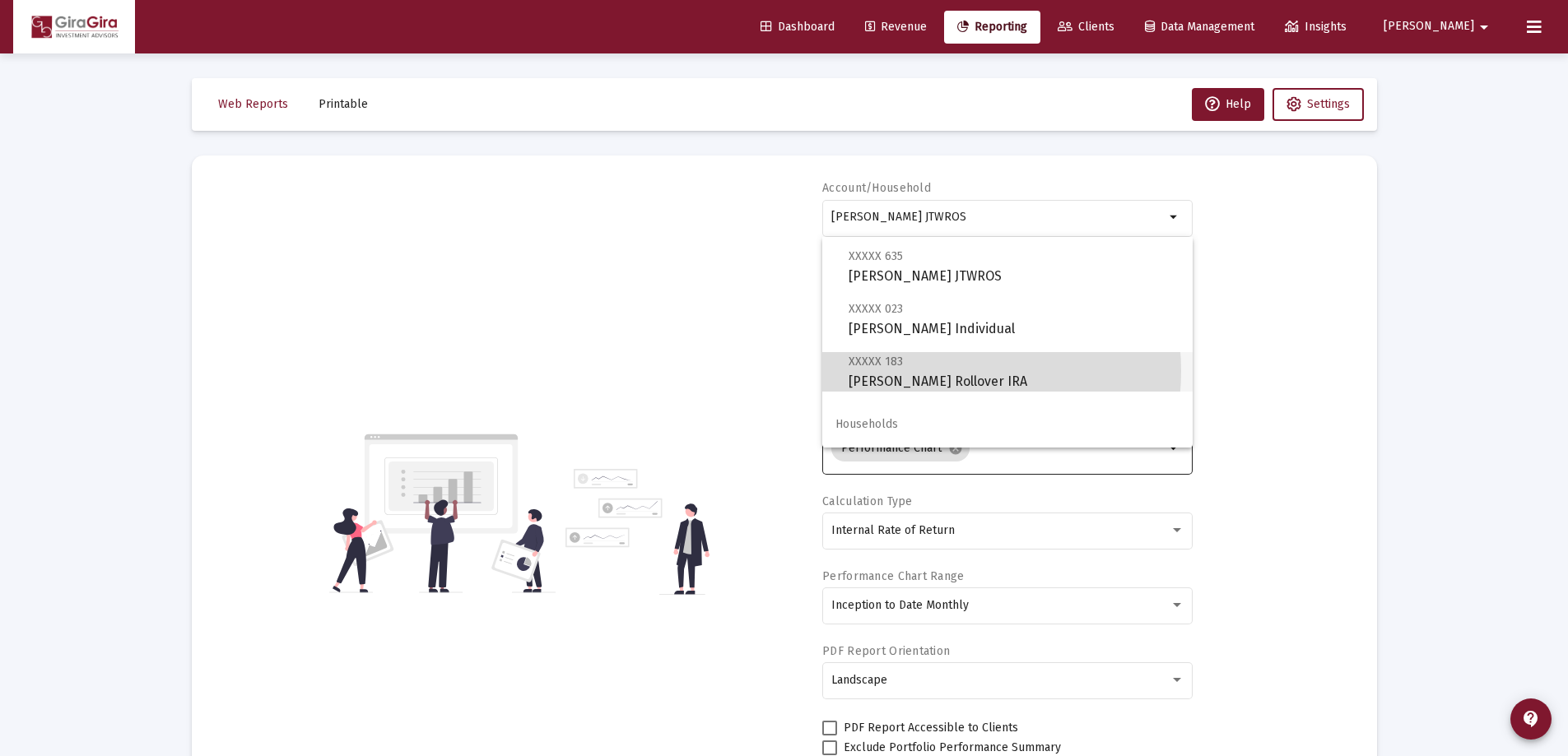
click at [927, 371] on span "XXXXX 183 [PERSON_NAME] Rollover IRA" at bounding box center [1014, 372] width 331 height 40
type input "[PERSON_NAME] Rollover IRA"
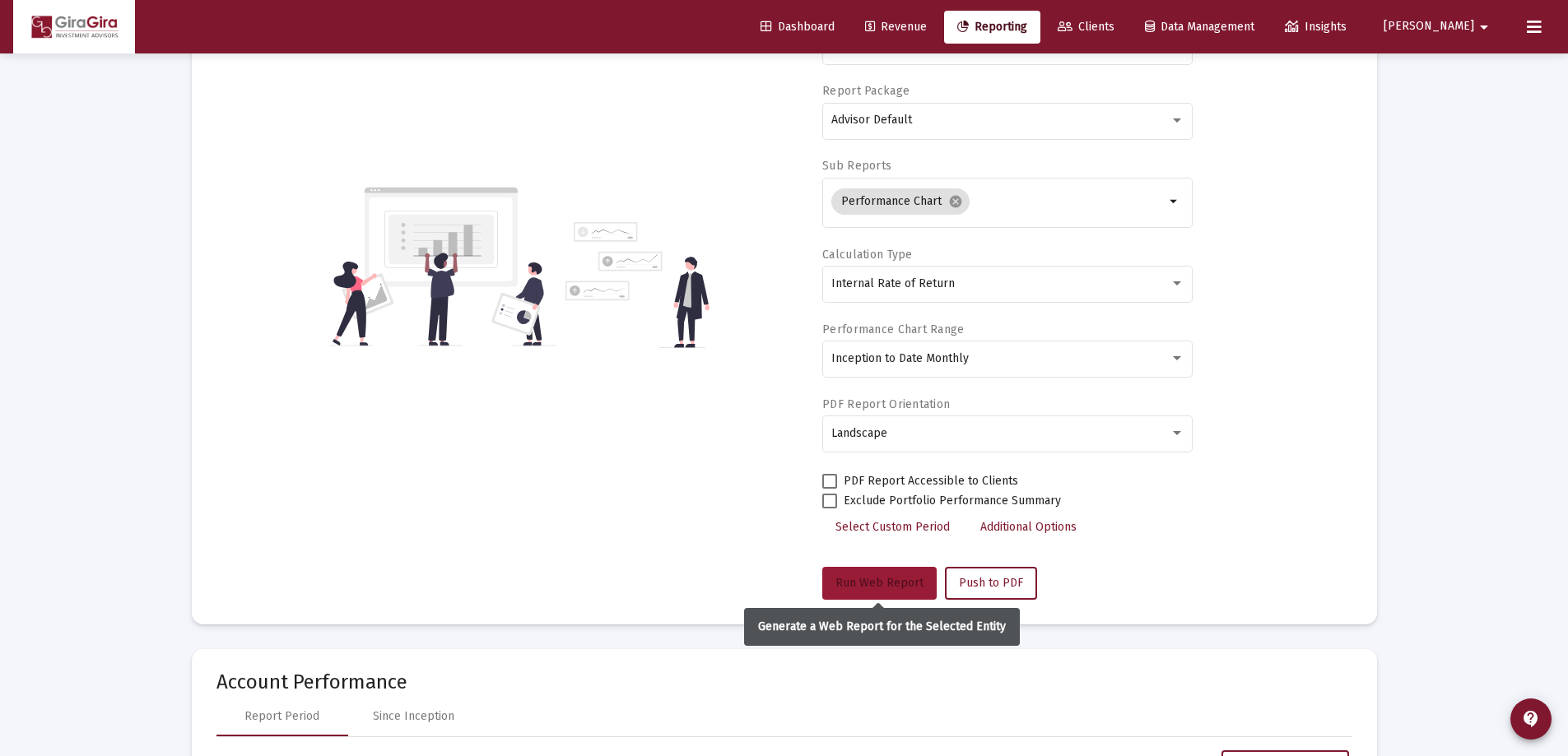
click at [885, 578] on span "Run Web Report" at bounding box center [879, 583] width 88 height 14
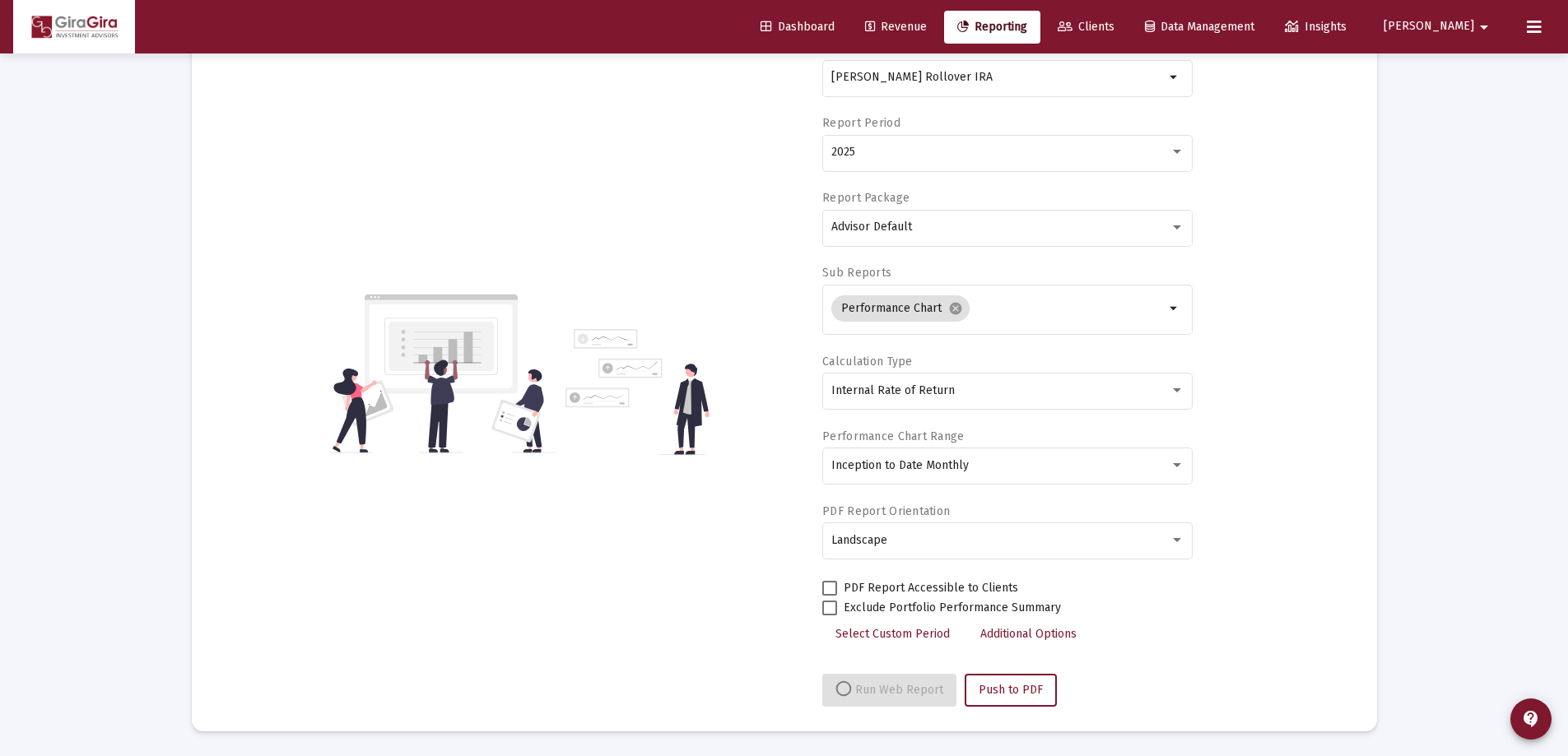
select select "View all"
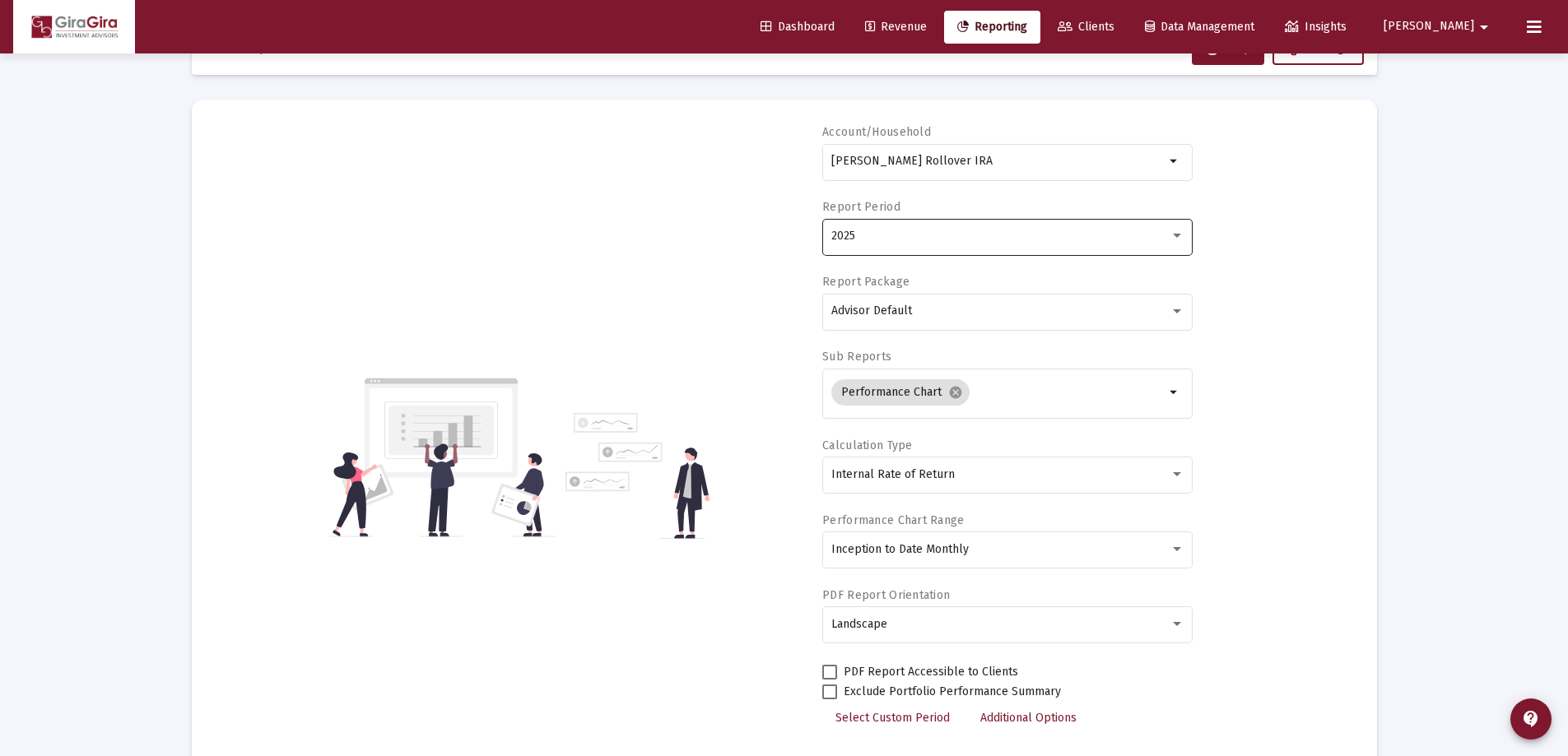
scroll to position [0, 0]
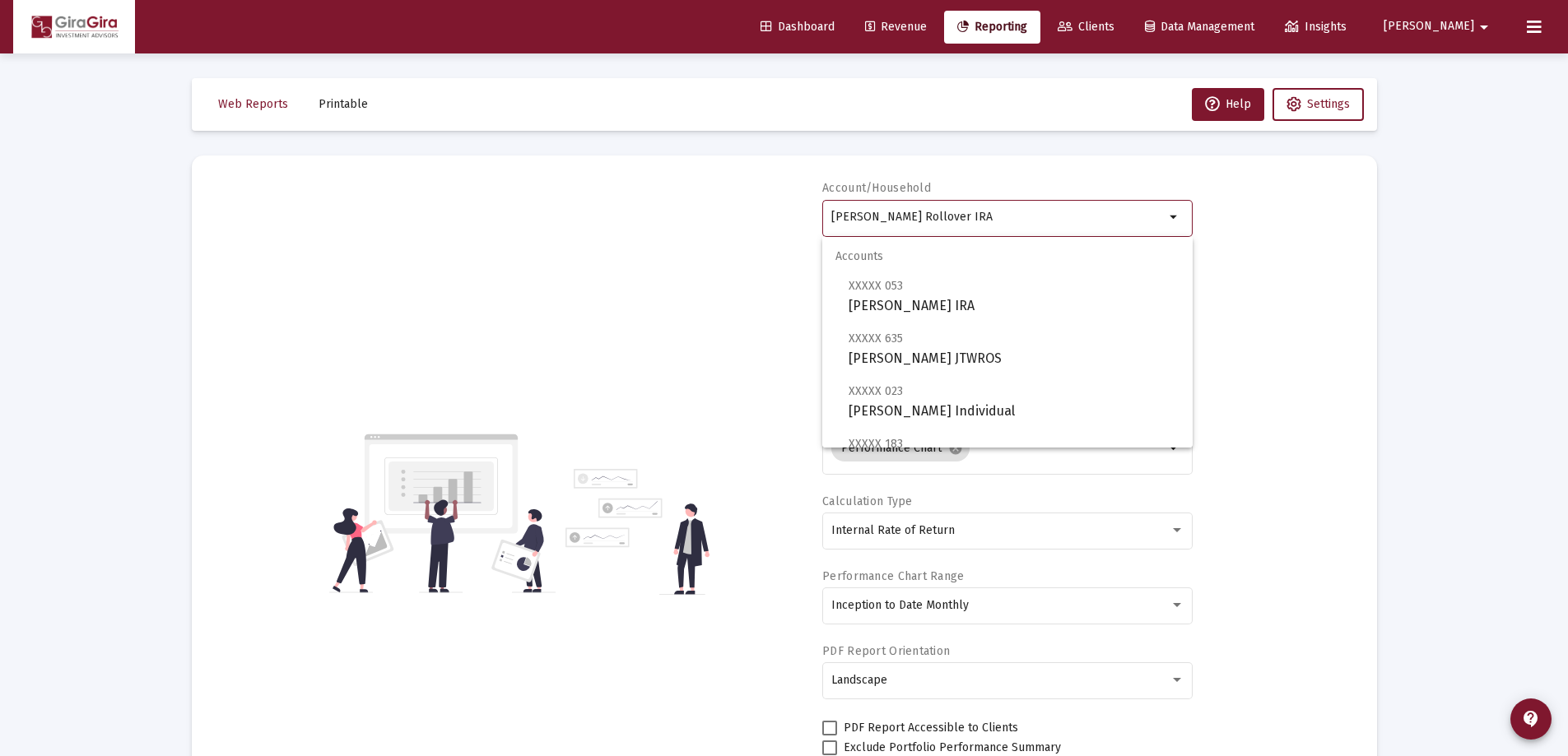
click at [856, 216] on input "[PERSON_NAME] Rollover IRA" at bounding box center [998, 217] width 333 height 13
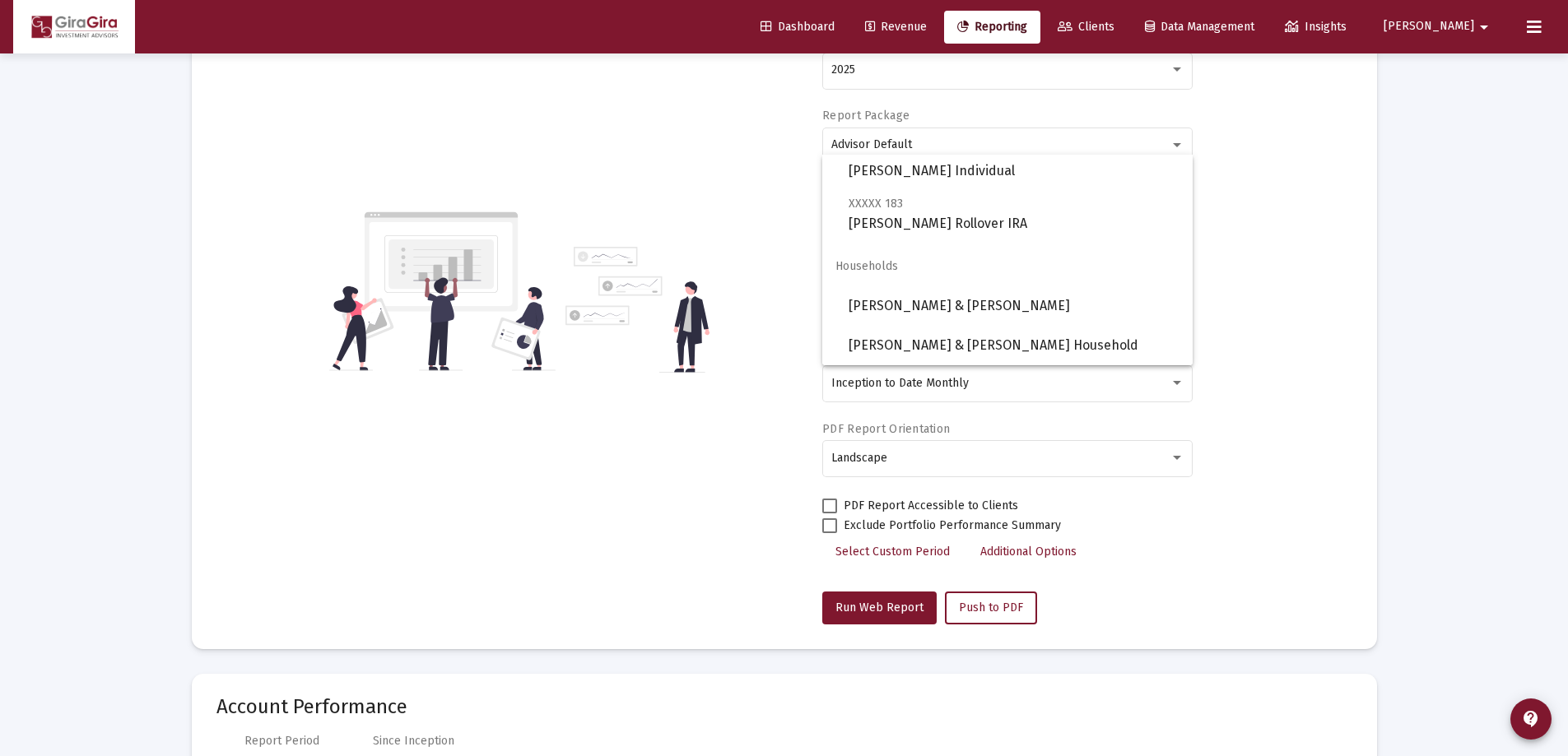
scroll to position [82, 0]
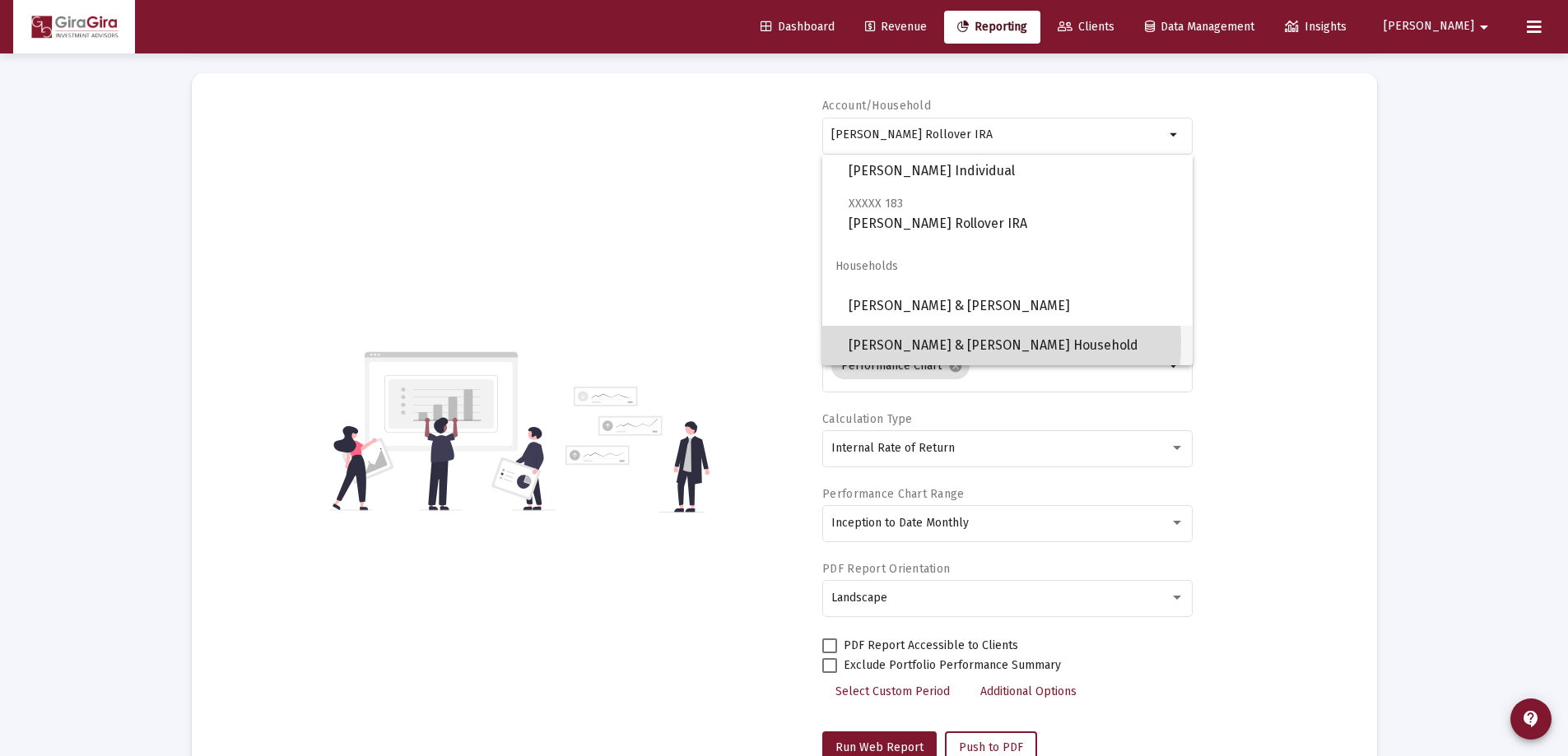
click at [930, 342] on span "[PERSON_NAME] & [PERSON_NAME] Household" at bounding box center [1014, 345] width 331 height 39
type input "[PERSON_NAME] & [PERSON_NAME] Household"
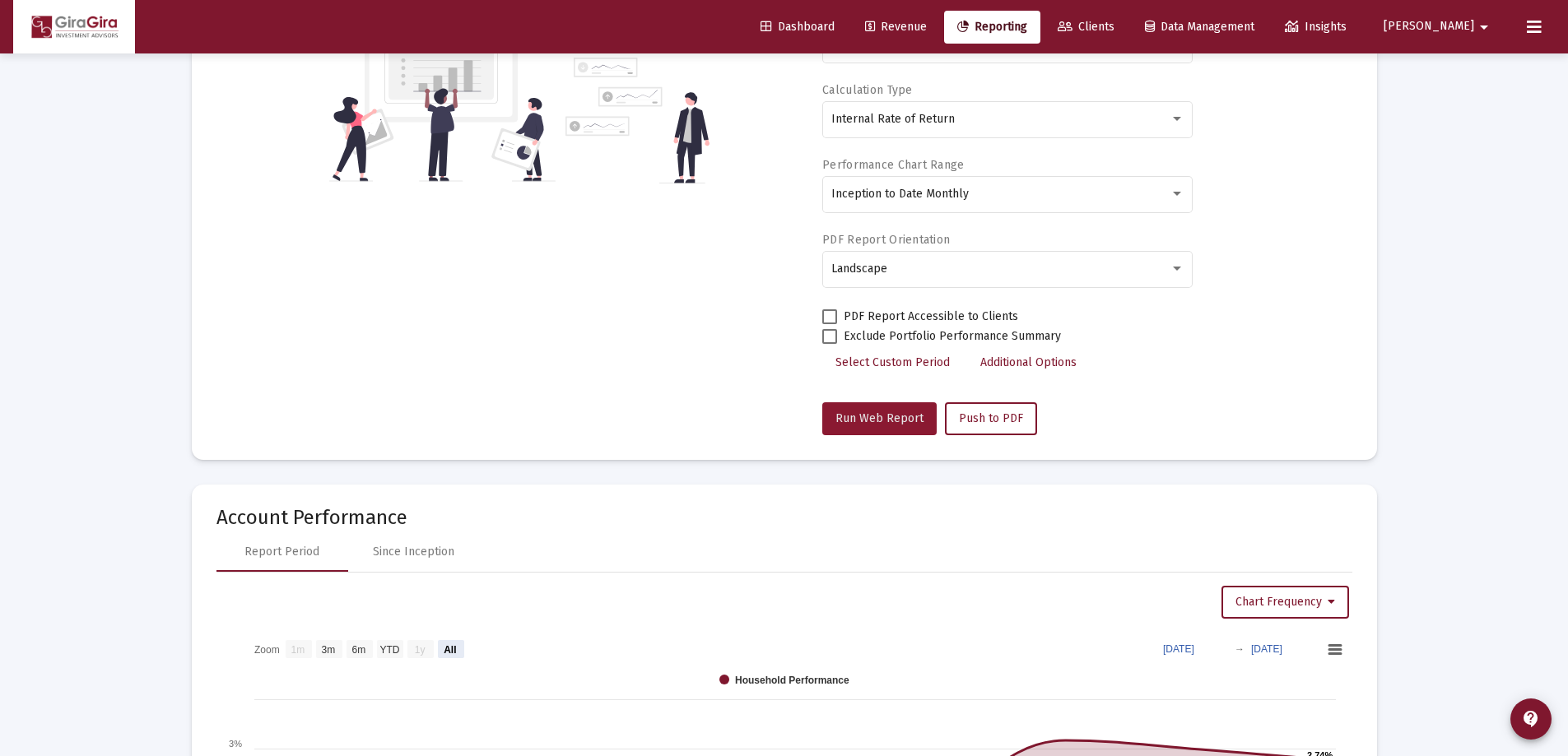
click at [881, 407] on button "Run Web Report" at bounding box center [880, 419] width 114 height 33
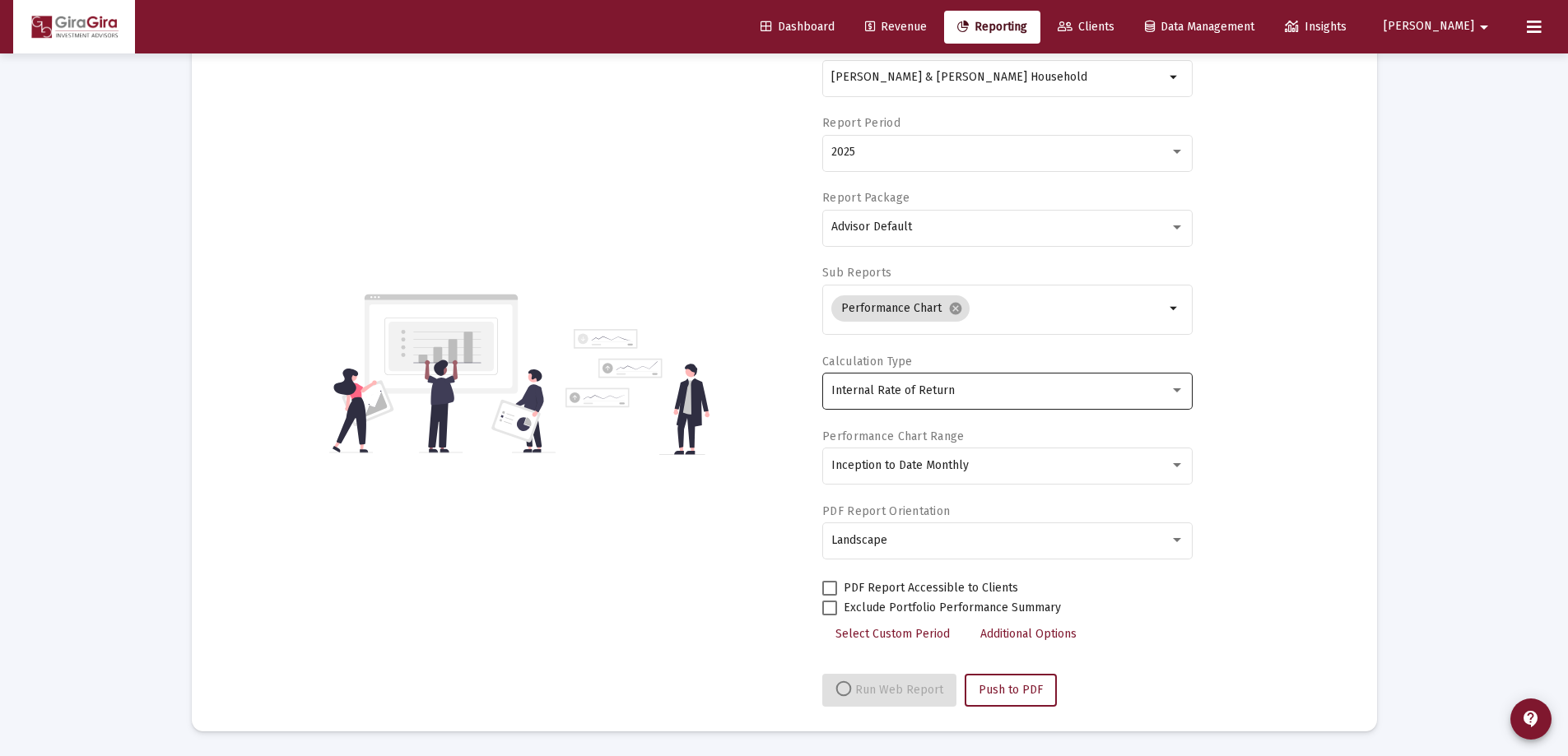
select select "View all"
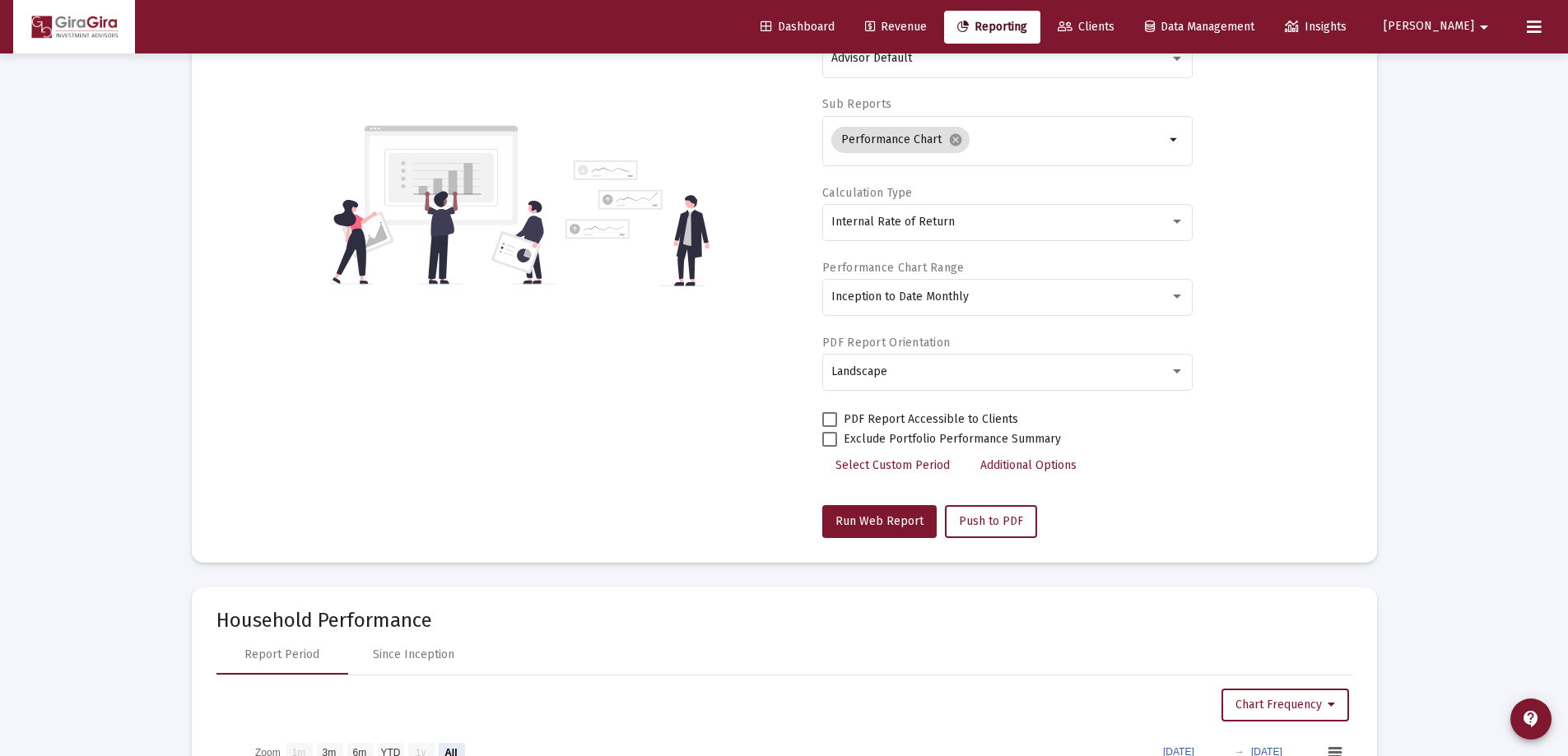
scroll to position [62, 0]
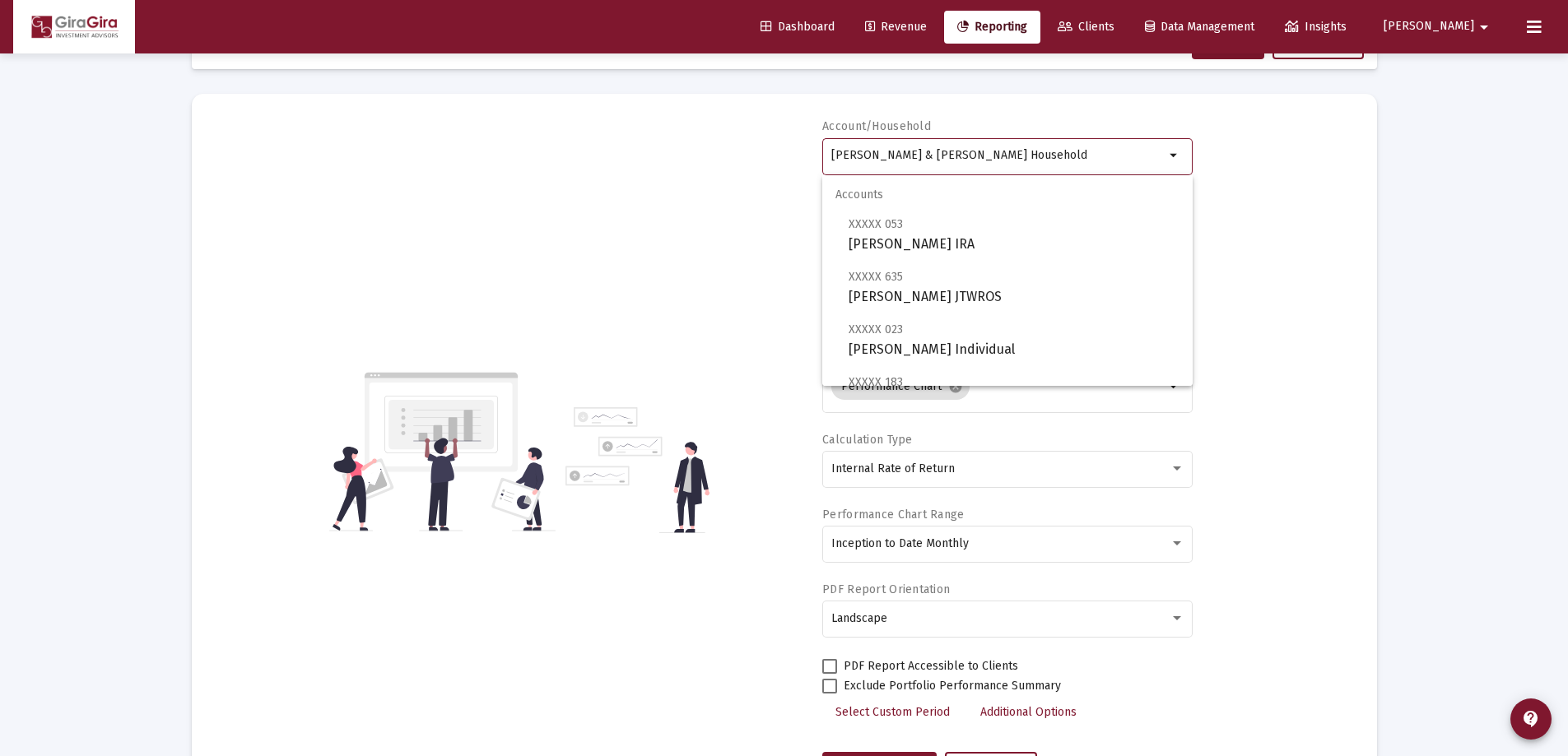
drag, startPoint x: 833, startPoint y: 153, endPoint x: 1438, endPoint y: 154, distance: 605.0
click at [1438, 154] on div "Loading... Web Reports Printable Help Settings Account/Household [PERSON_NAME] …" at bounding box center [784, 717] width 1568 height 1559
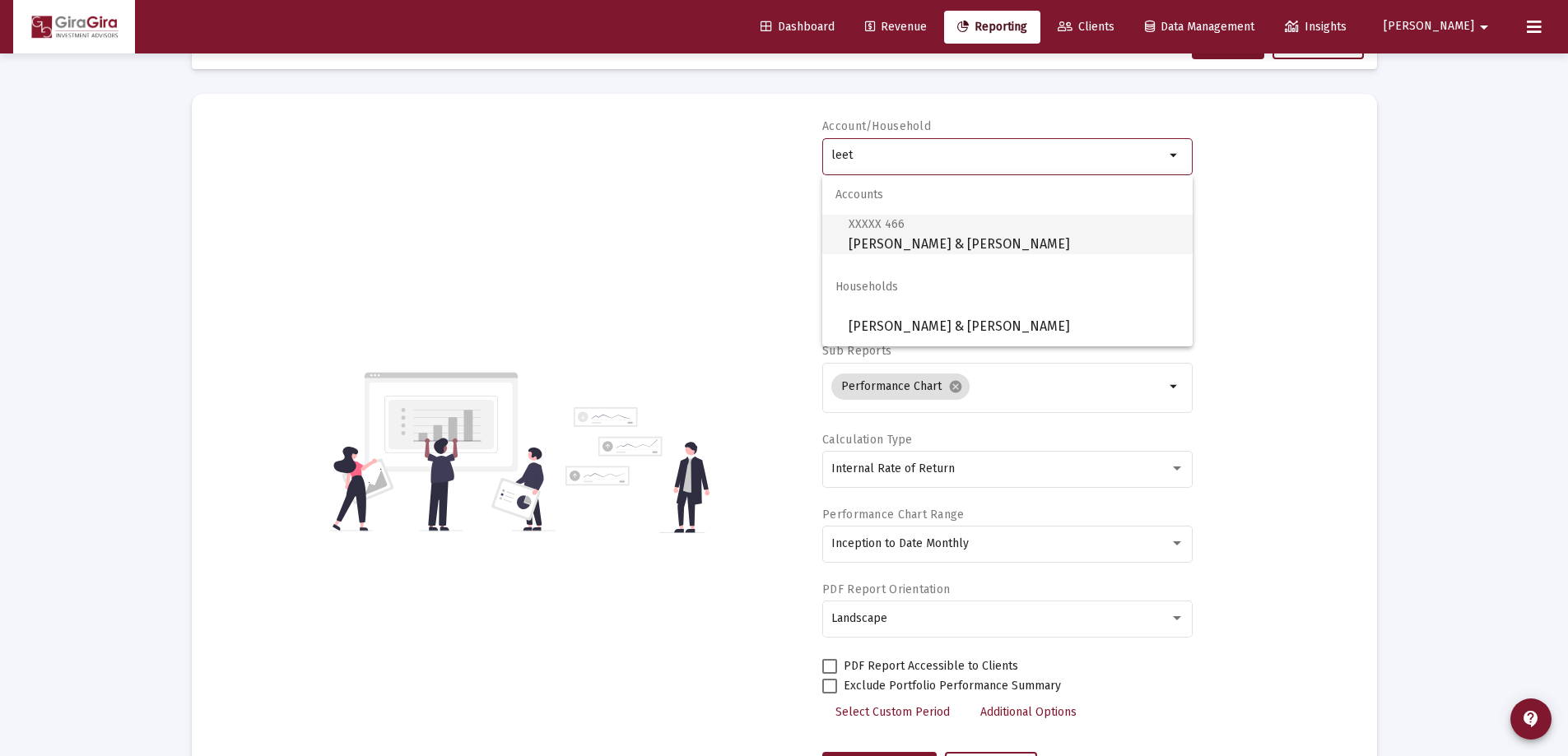
click at [880, 227] on span "XXXXX 466" at bounding box center [876, 224] width 56 height 14
type input "[PERSON_NAME] & [PERSON_NAME]"
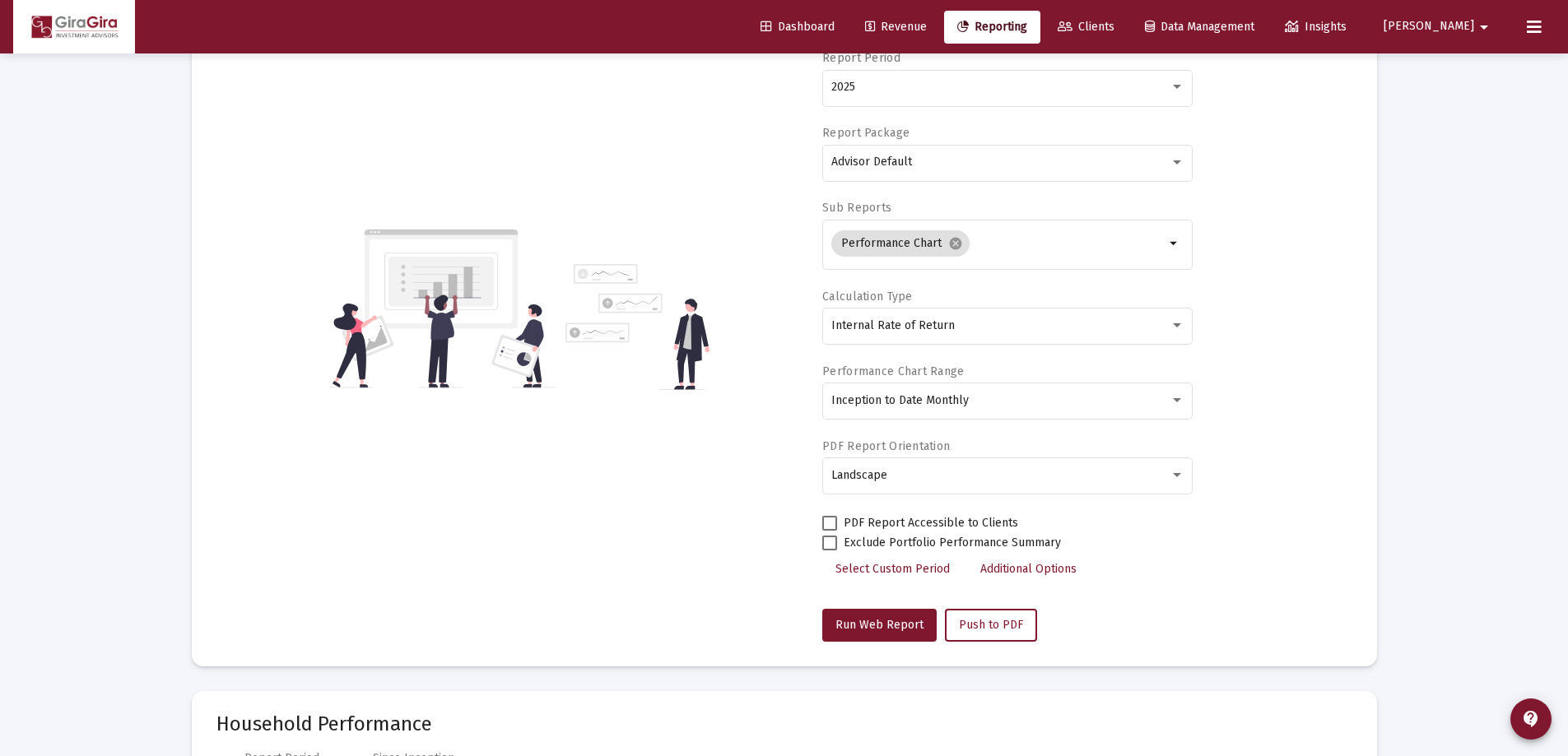
scroll to position [309, 0]
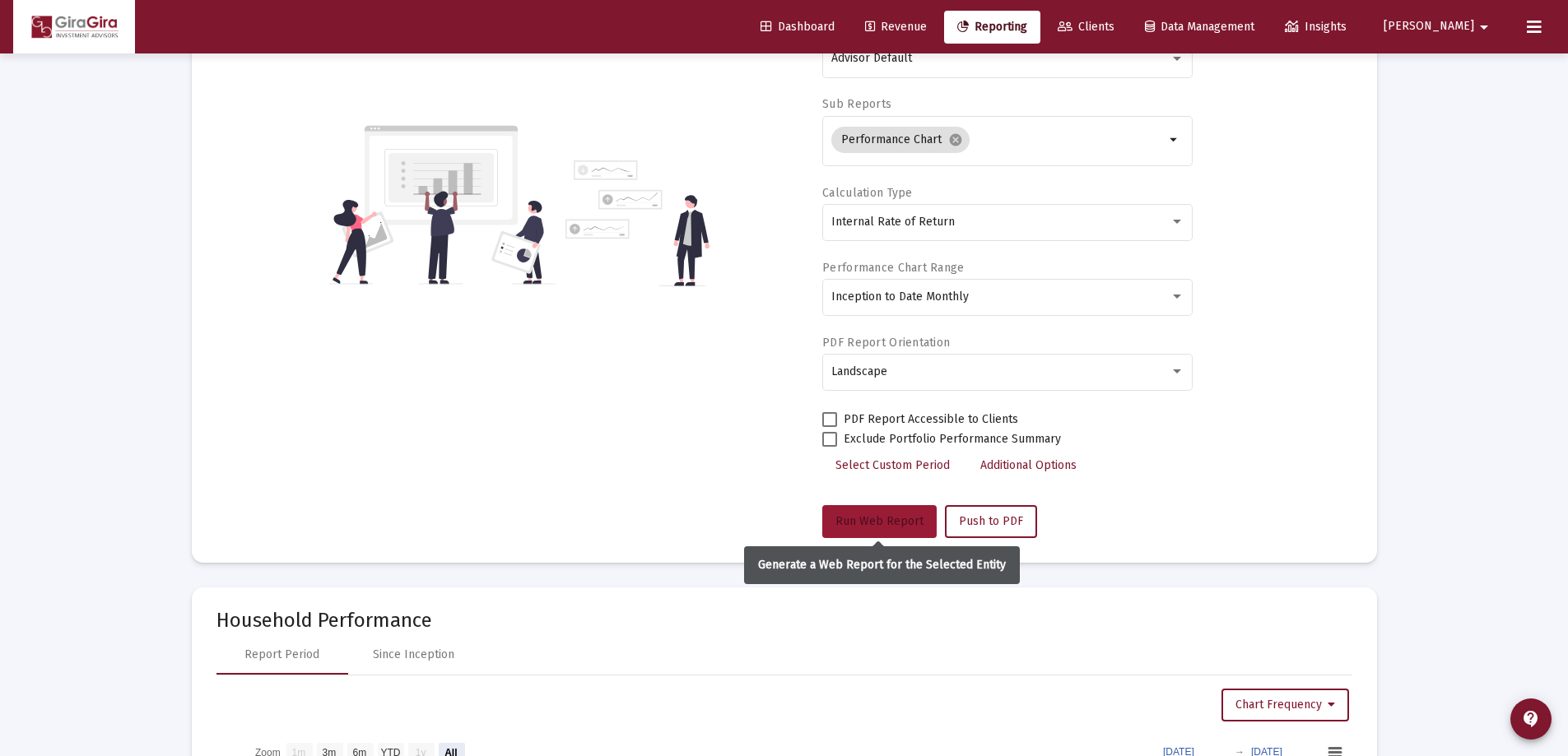
click at [887, 520] on span "Run Web Report" at bounding box center [879, 521] width 88 height 14
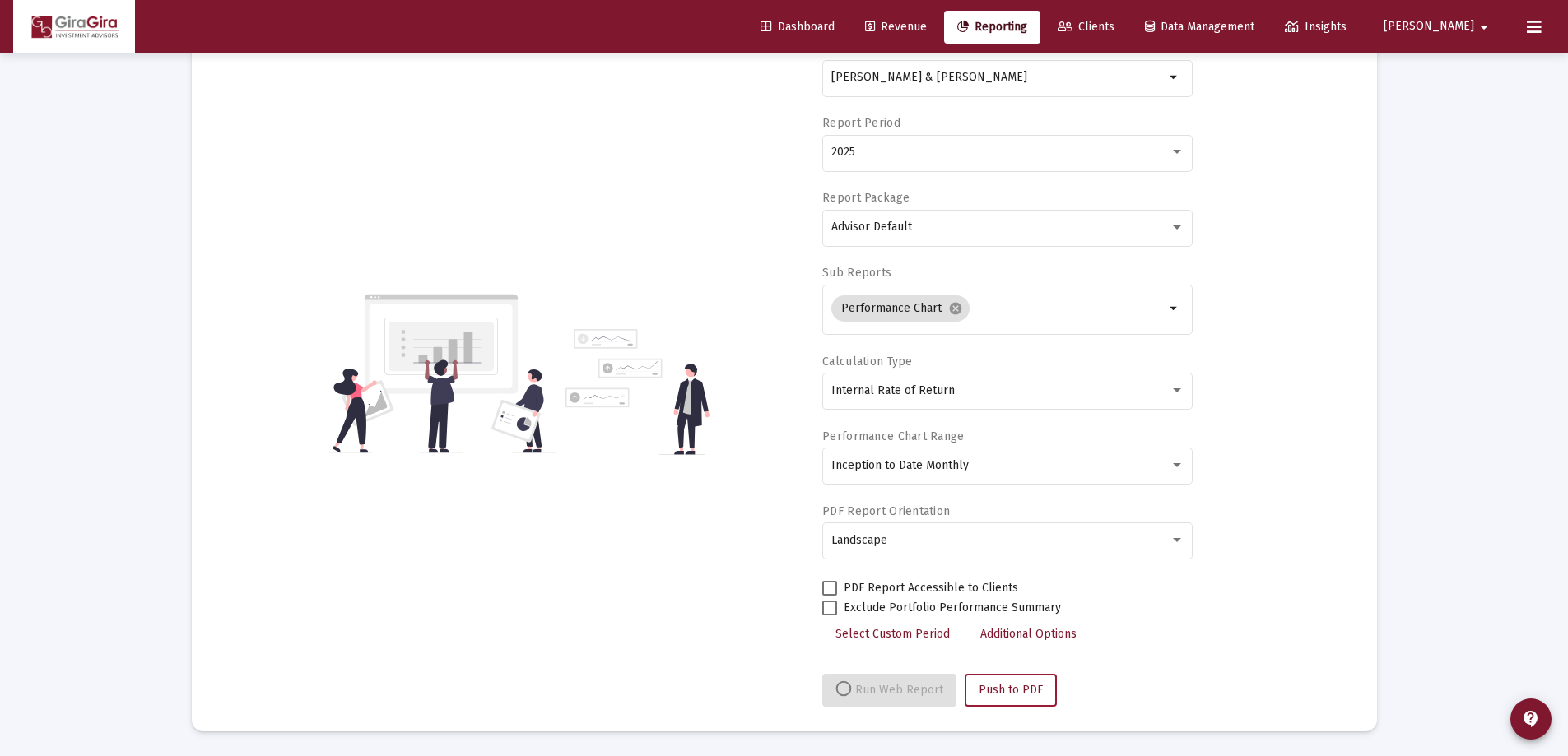
select select "View all"
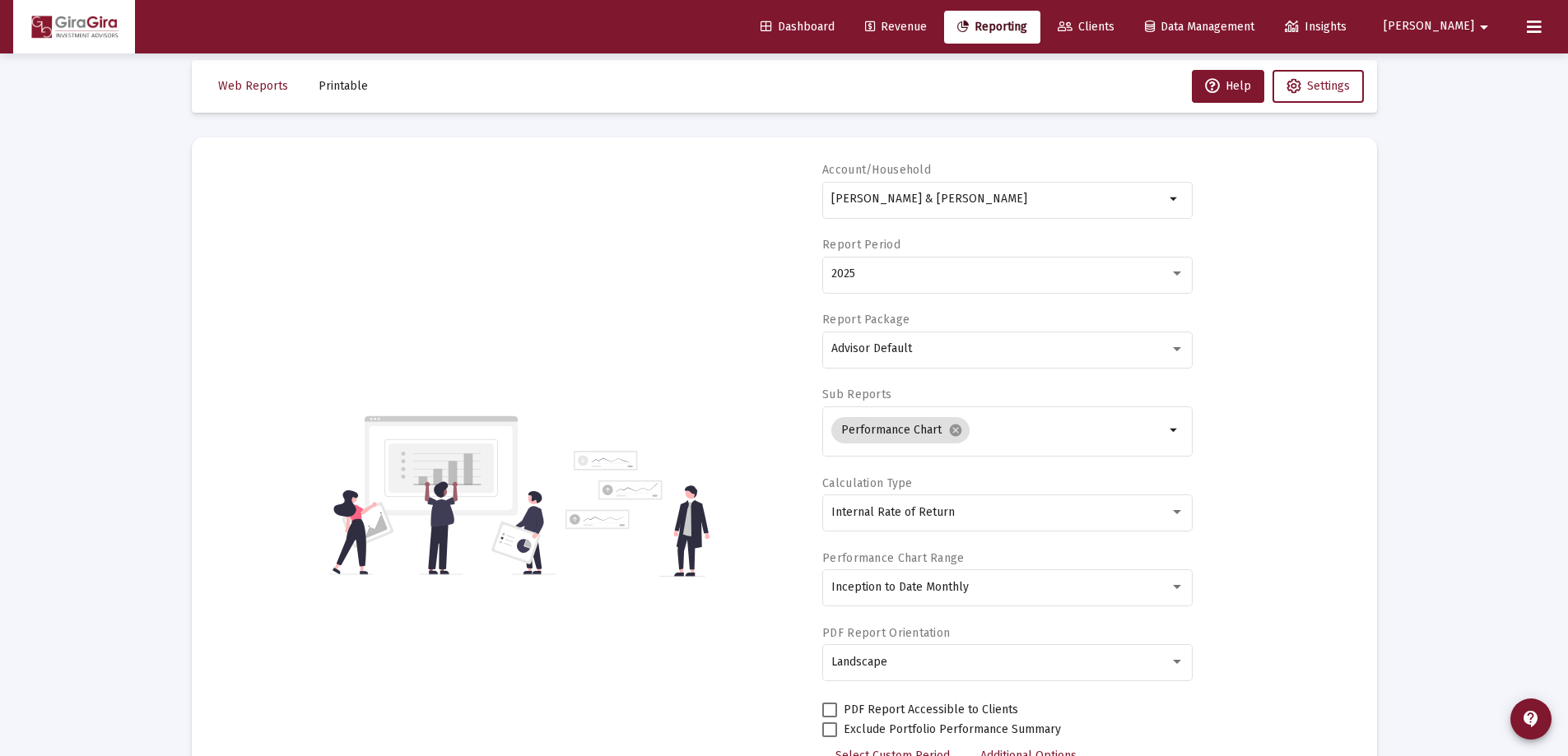
scroll to position [0, 0]
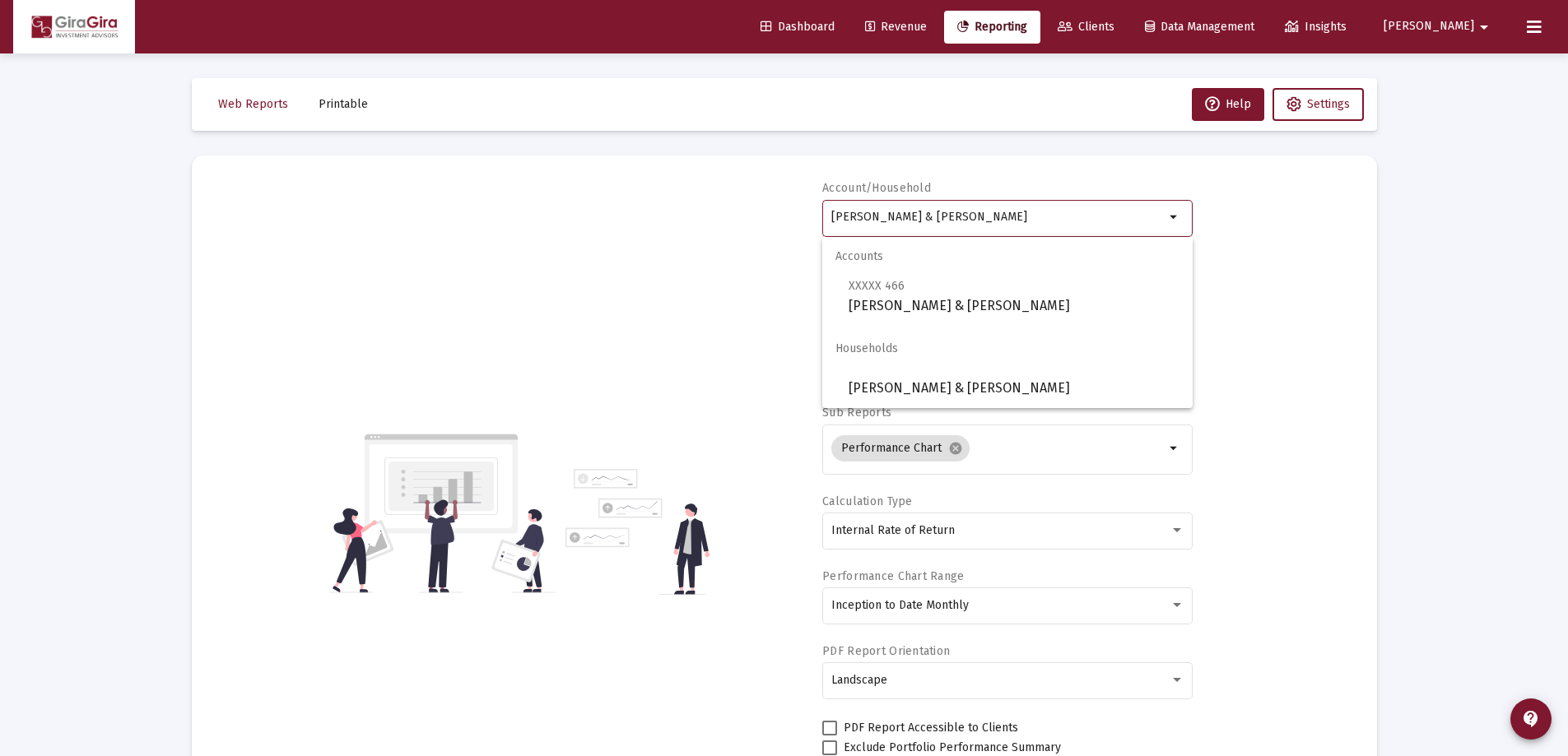
drag, startPoint x: 833, startPoint y: 214, endPoint x: 1332, endPoint y: 234, distance: 499.4
click at [1330, 234] on div "Account/[PERSON_NAME] & [PERSON_NAME] JTWROS arrow_drop_down Report Period 2025…" at bounding box center [784, 514] width 1136 height 666
click at [873, 295] on span "XXXXX 840 Link, [PERSON_NAME] [PERSON_NAME]" at bounding box center [1014, 296] width 331 height 40
type input "Link, [PERSON_NAME] [PERSON_NAME]"
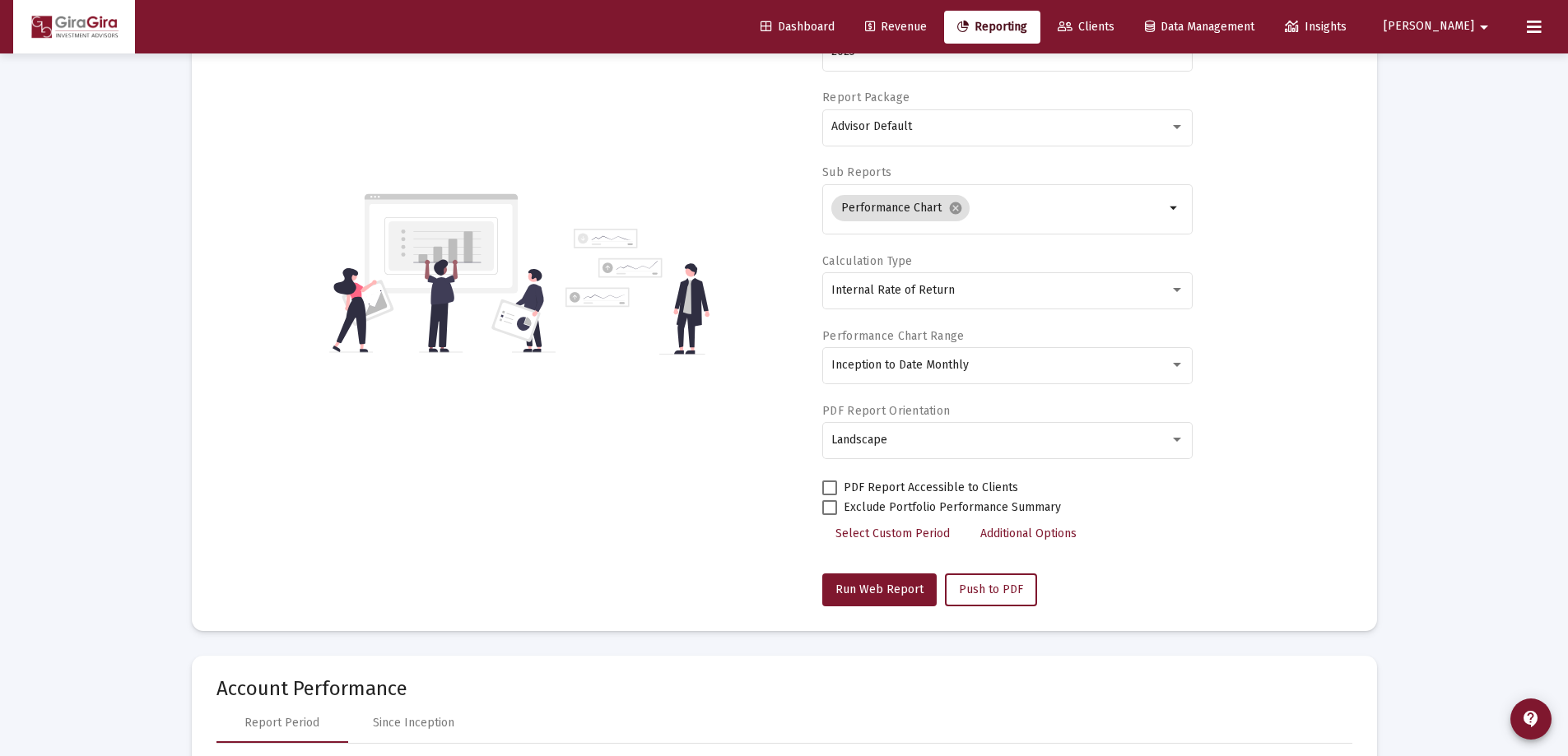
scroll to position [247, 0]
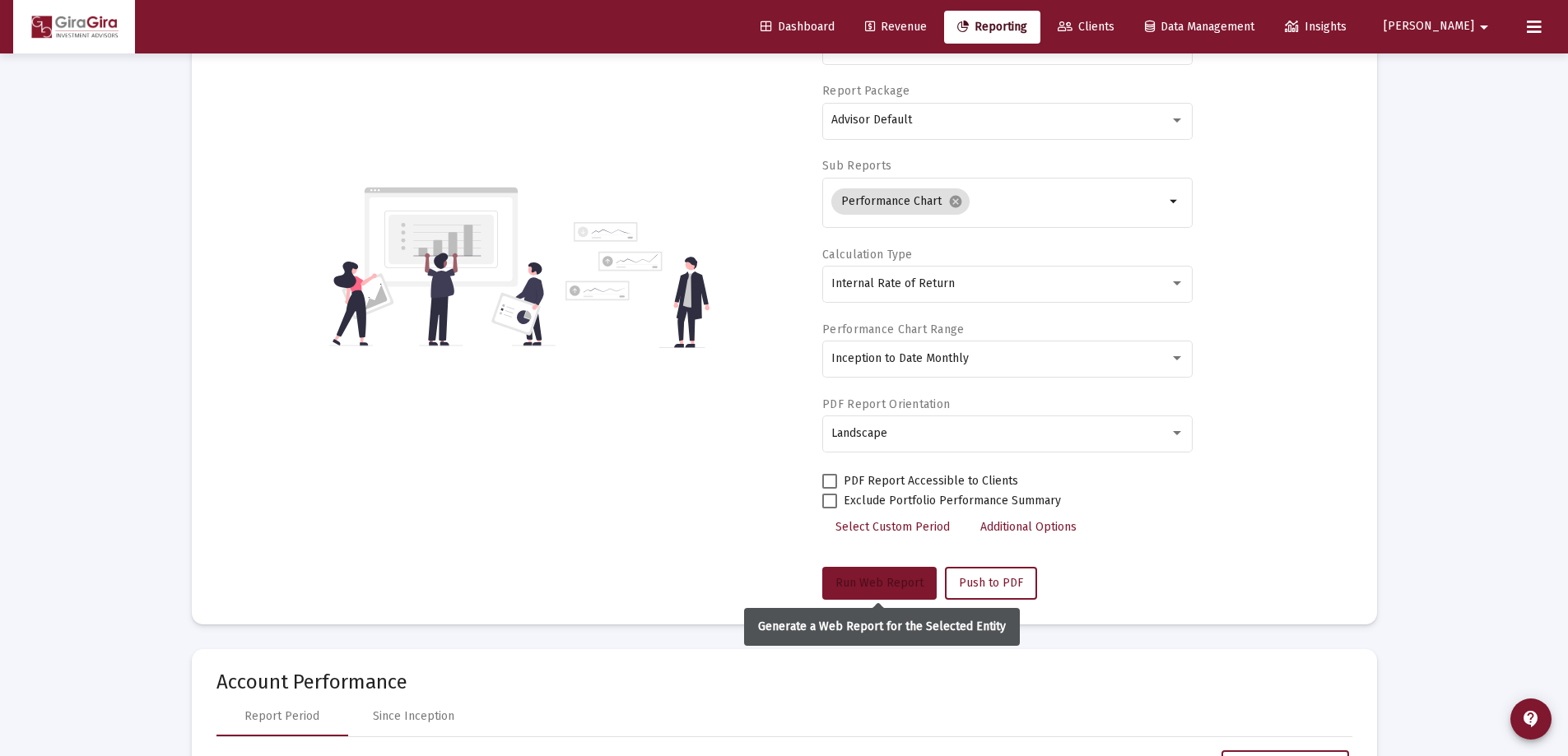
click at [888, 578] on span "Run Web Report" at bounding box center [879, 583] width 88 height 14
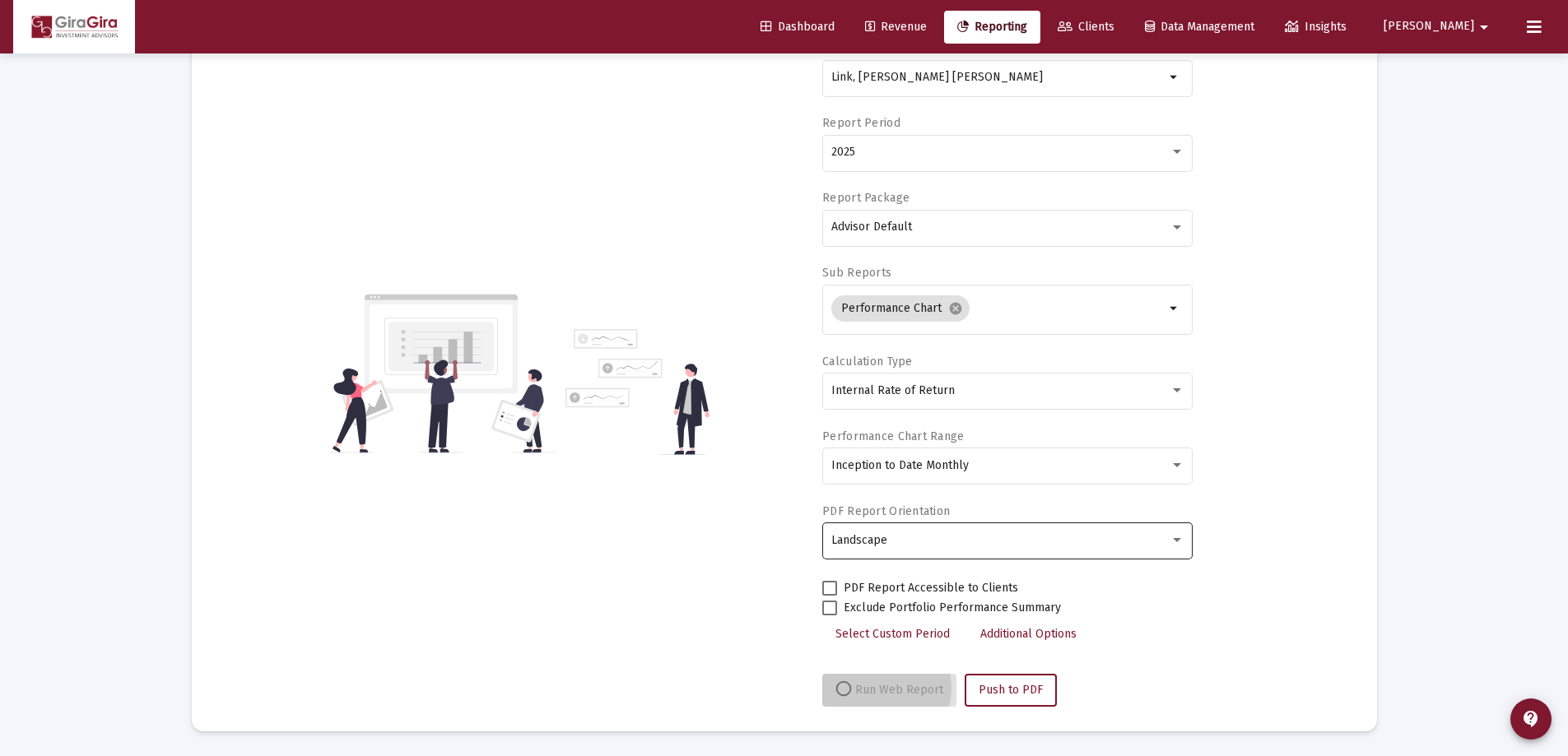
scroll to position [140, 0]
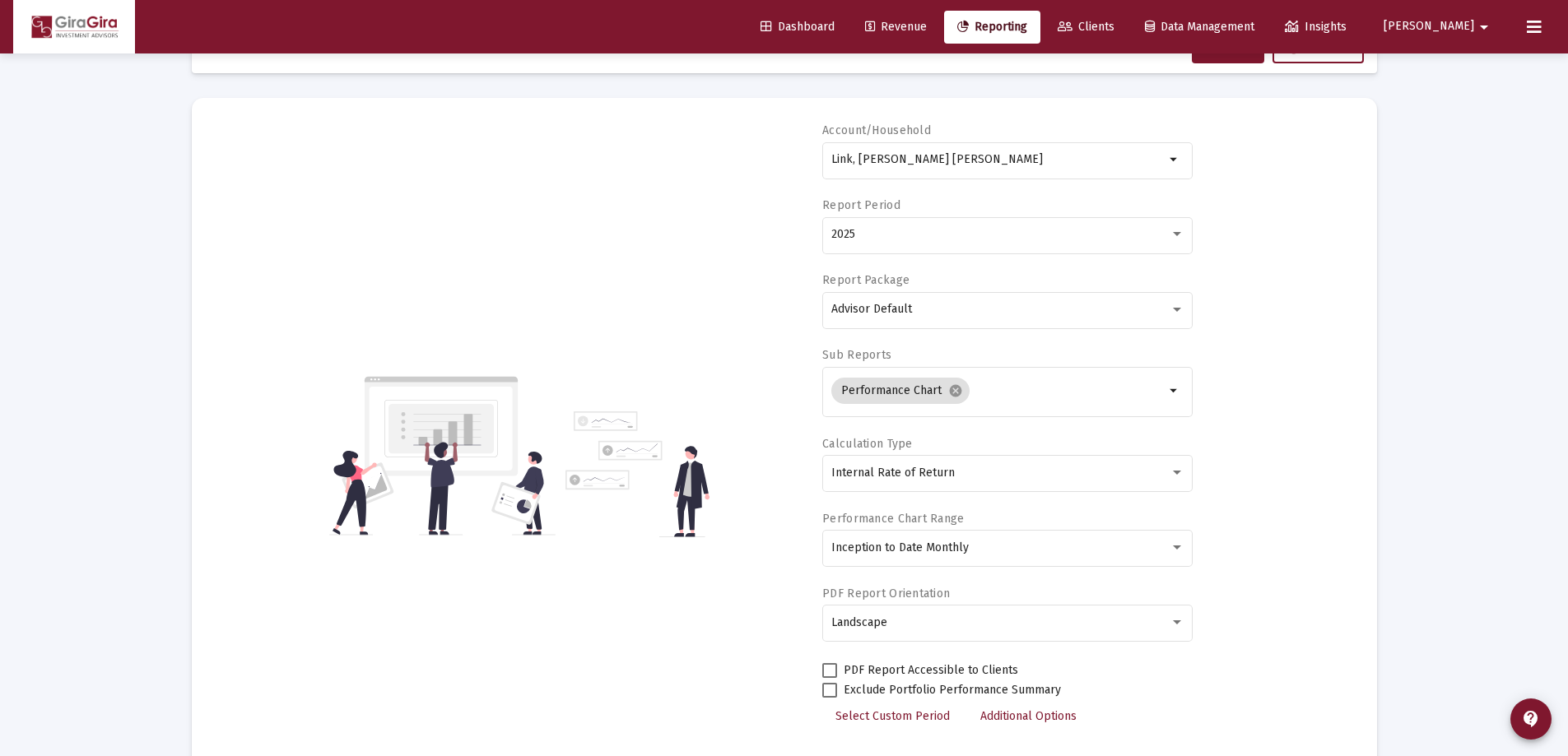
select select "View all"
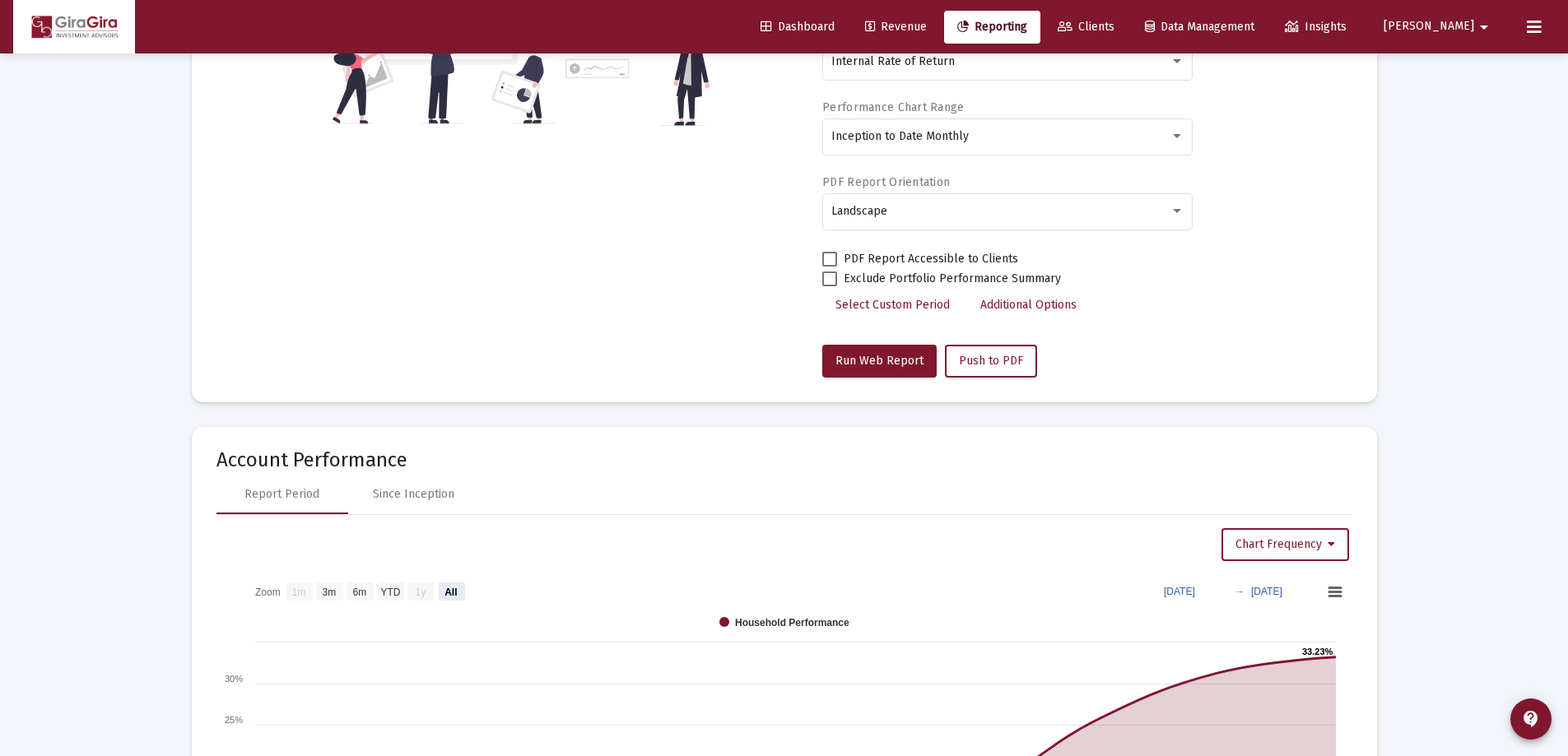
scroll to position [0, 0]
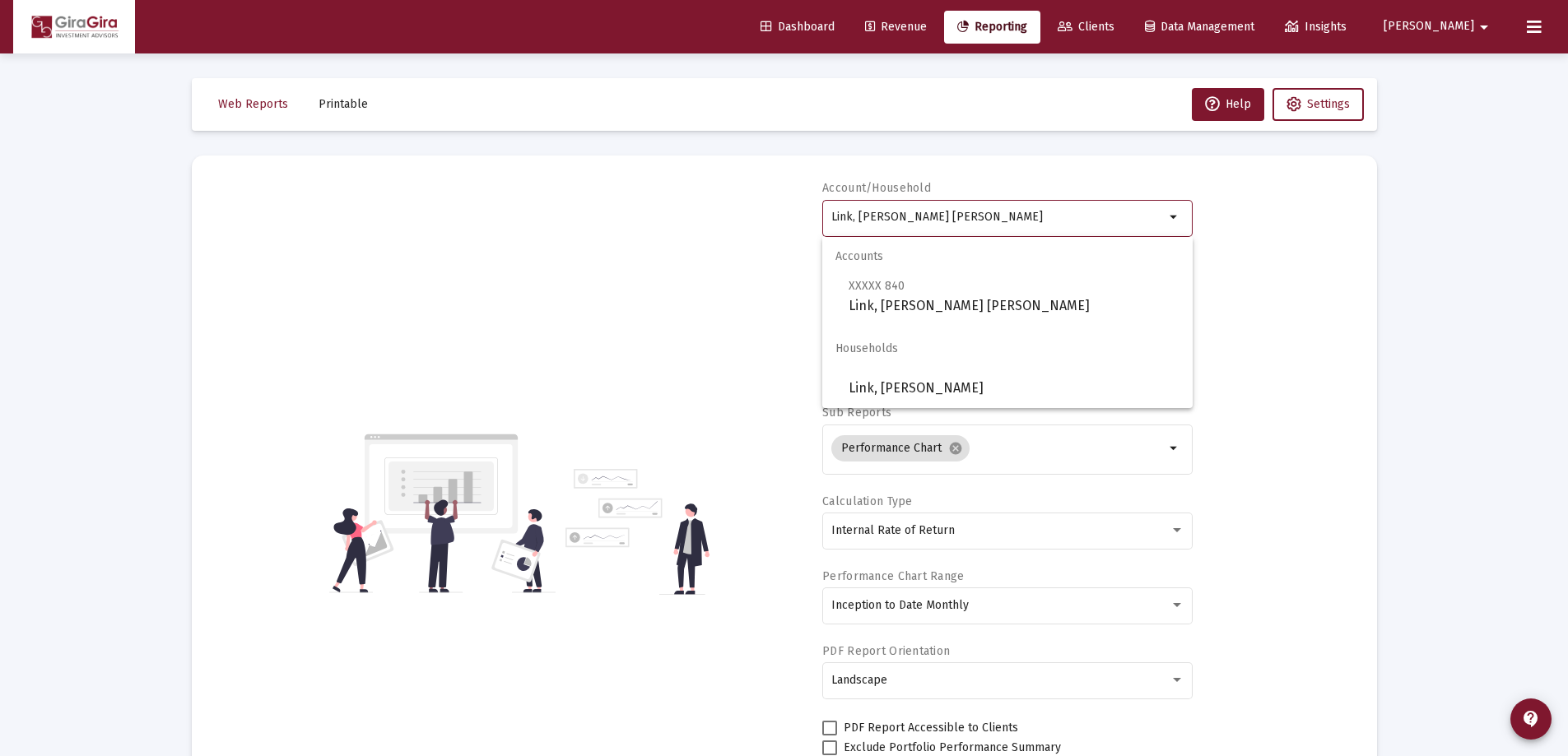
drag, startPoint x: 832, startPoint y: 212, endPoint x: 1135, endPoint y: 217, distance: 303.0
click at [1135, 217] on input "Link, [PERSON_NAME] [PERSON_NAME]" at bounding box center [998, 217] width 333 height 13
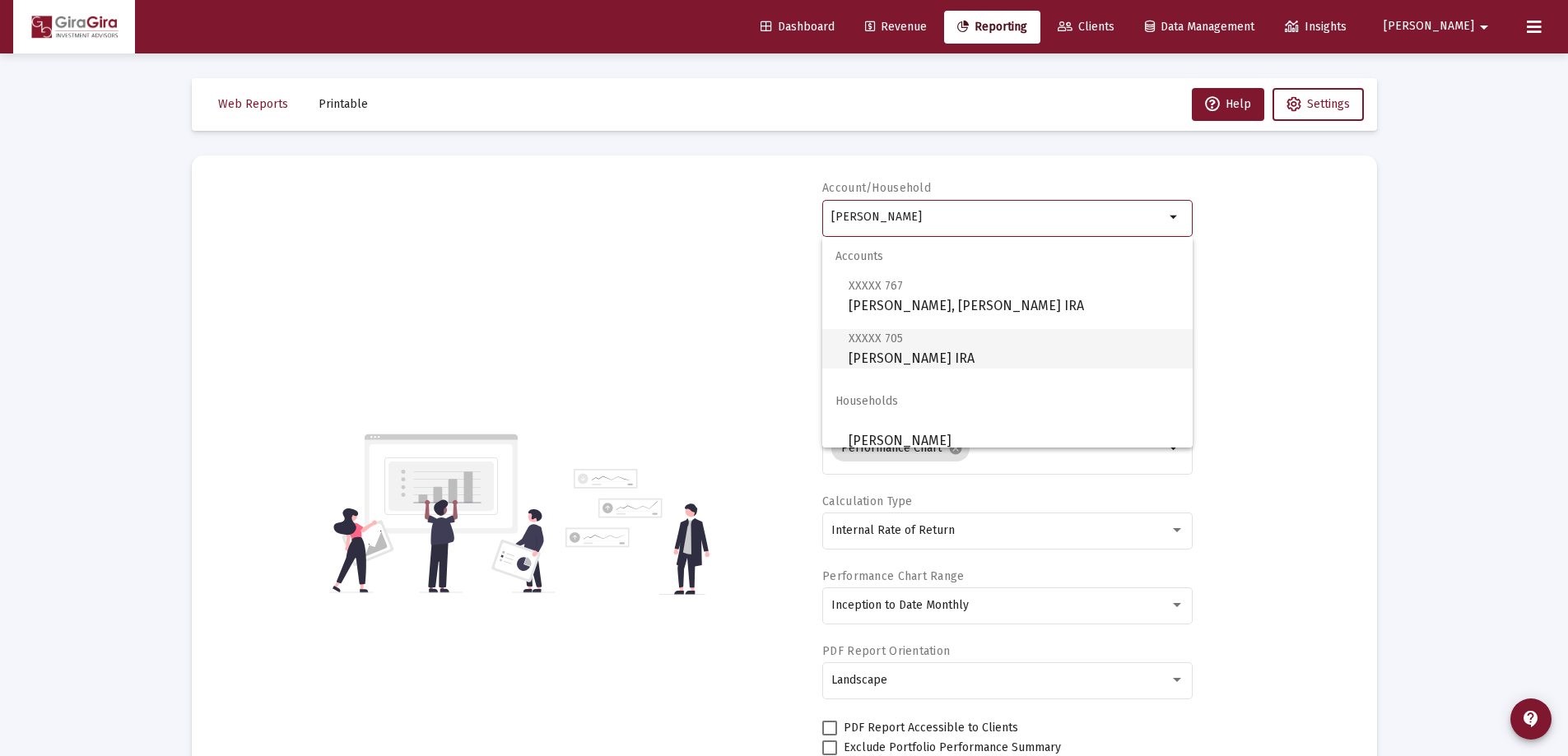
click at [917, 356] on span "XXXXX 705 [PERSON_NAME] IRA" at bounding box center [1014, 348] width 331 height 40
type input "[PERSON_NAME] IRA"
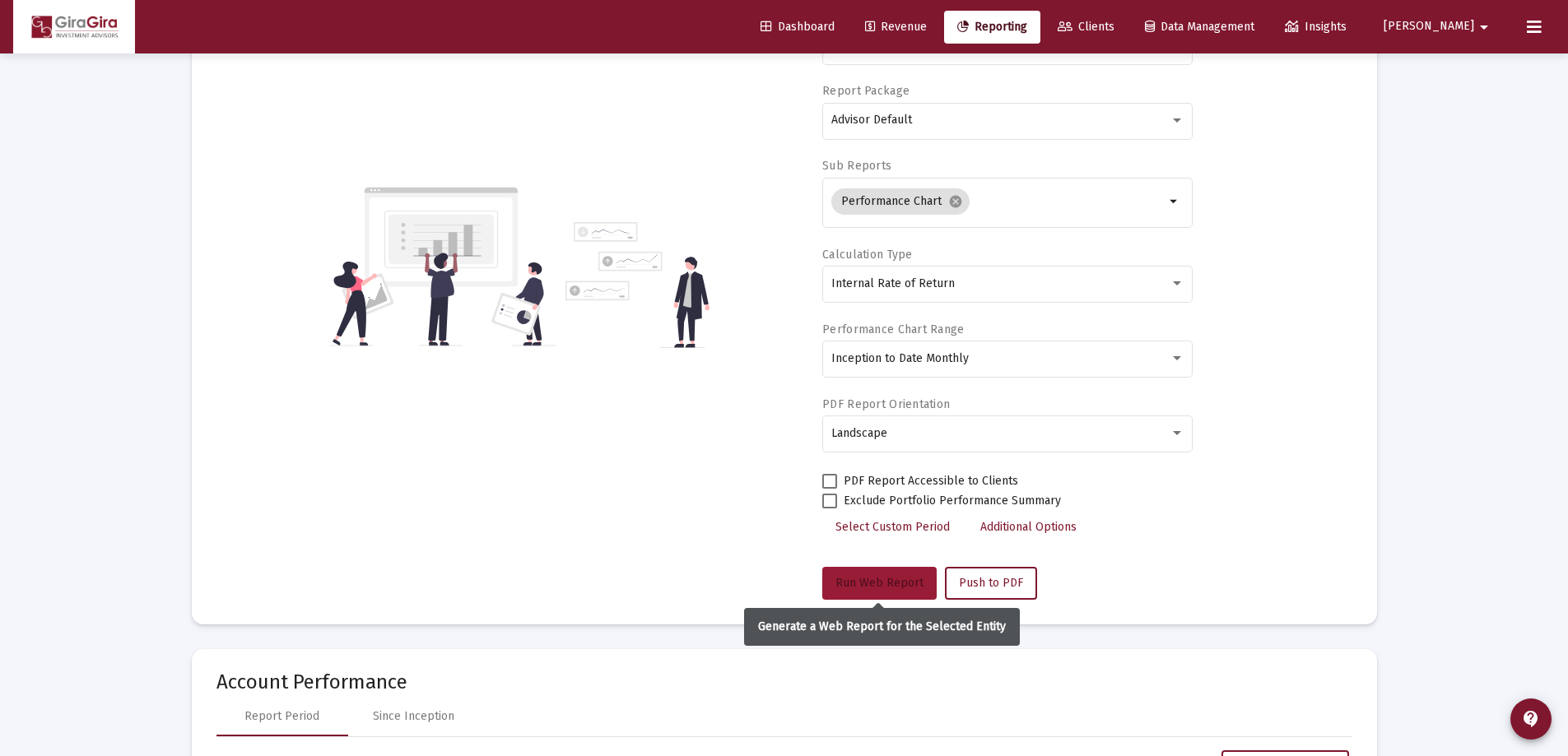
click at [869, 571] on button "Run Web Report" at bounding box center [880, 583] width 114 height 33
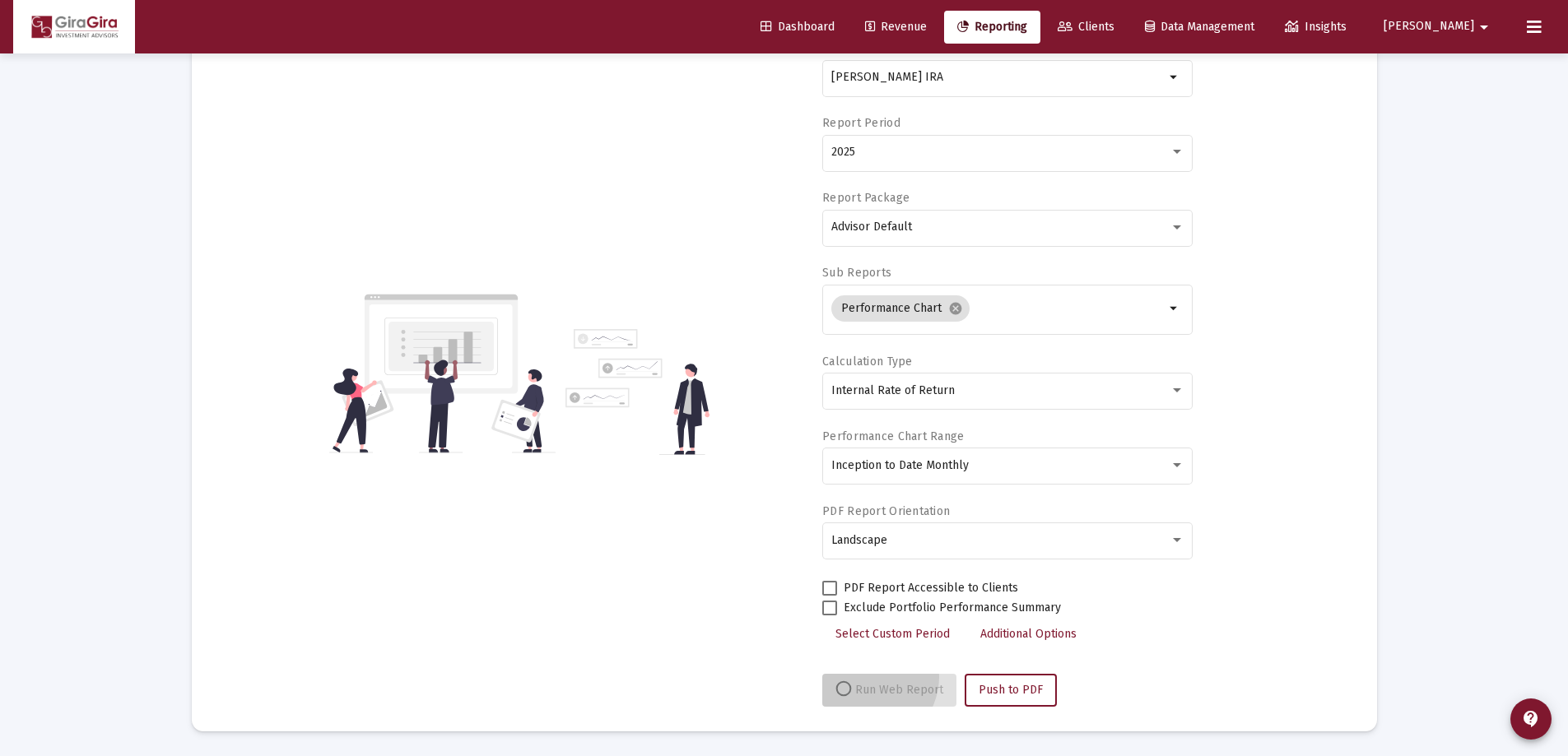
scroll to position [140, 0]
select select "View all"
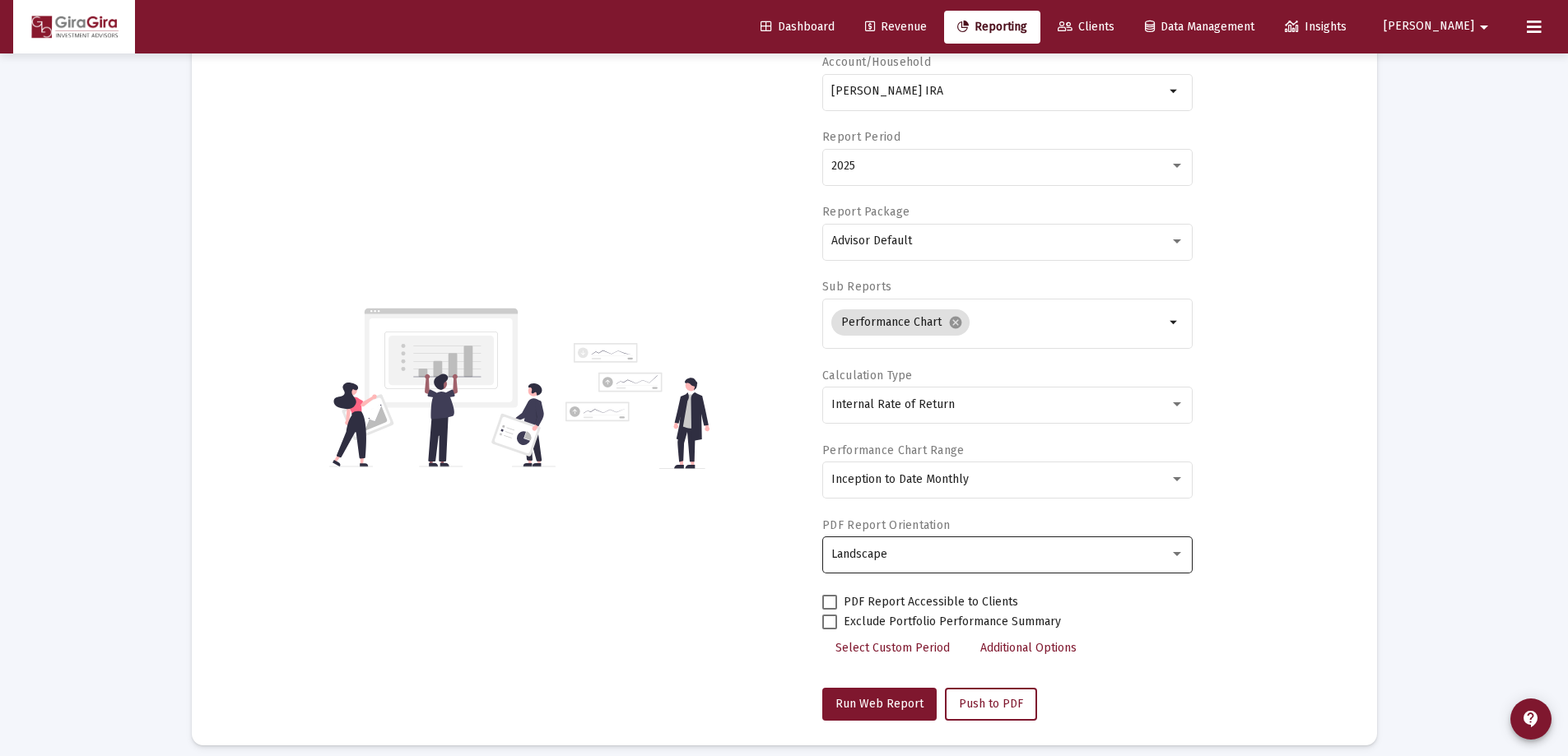
scroll to position [0, 0]
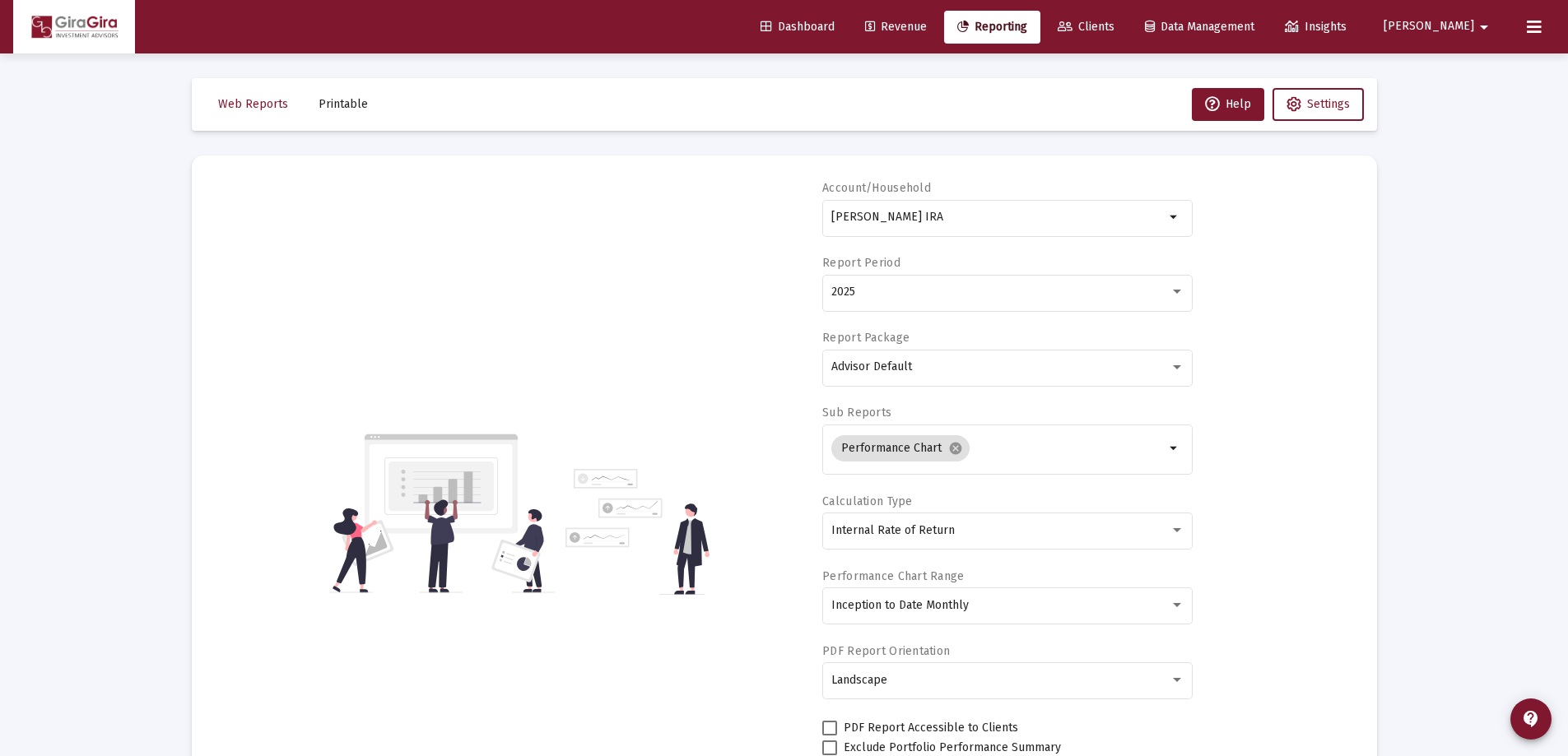
drag, startPoint x: 1037, startPoint y: 658, endPoint x: 1159, endPoint y: 789, distance: 179.0
click at [1159, 755] on html "Dashboard Revenue Reporting Clients Data Management Insights [PERSON_NAME] Inte…" at bounding box center [784, 378] width 1568 height 756
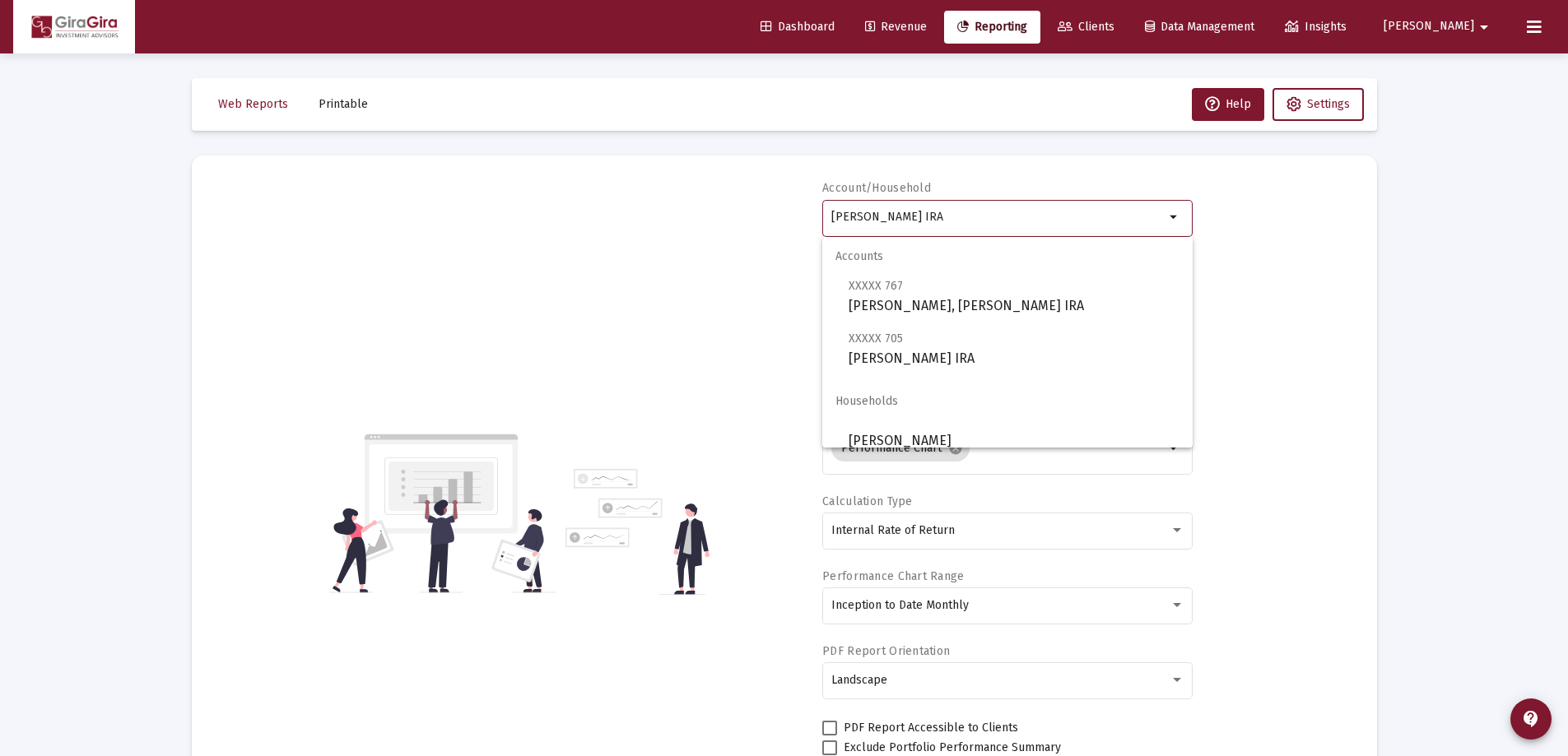
drag, startPoint x: 831, startPoint y: 213, endPoint x: 1263, endPoint y: 210, distance: 432.0
click at [1202, 214] on div "Account/Household [PERSON_NAME] IRA arrow_drop_down Report Period 2025 Report P…" at bounding box center [784, 514] width 1136 height 666
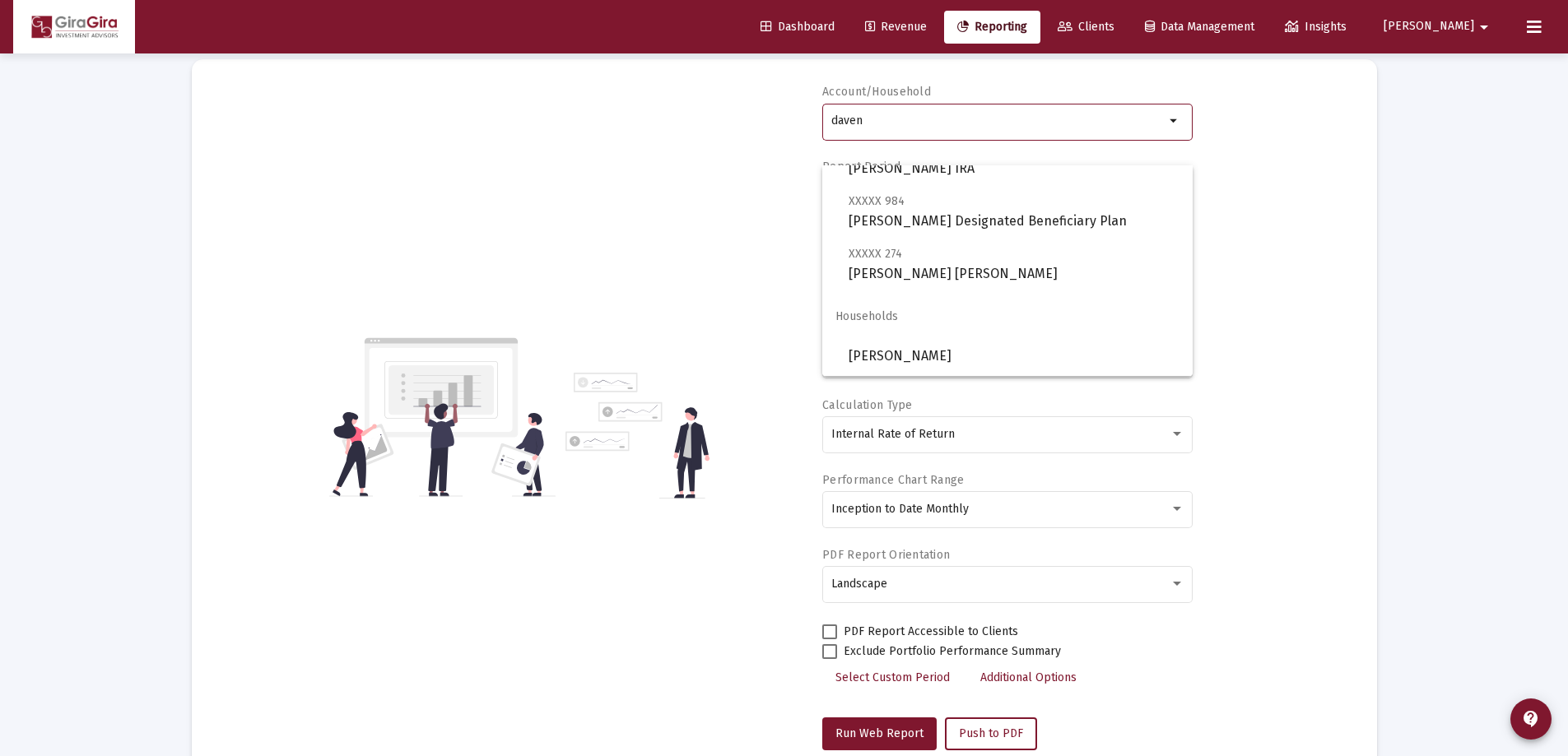
scroll to position [164, 0]
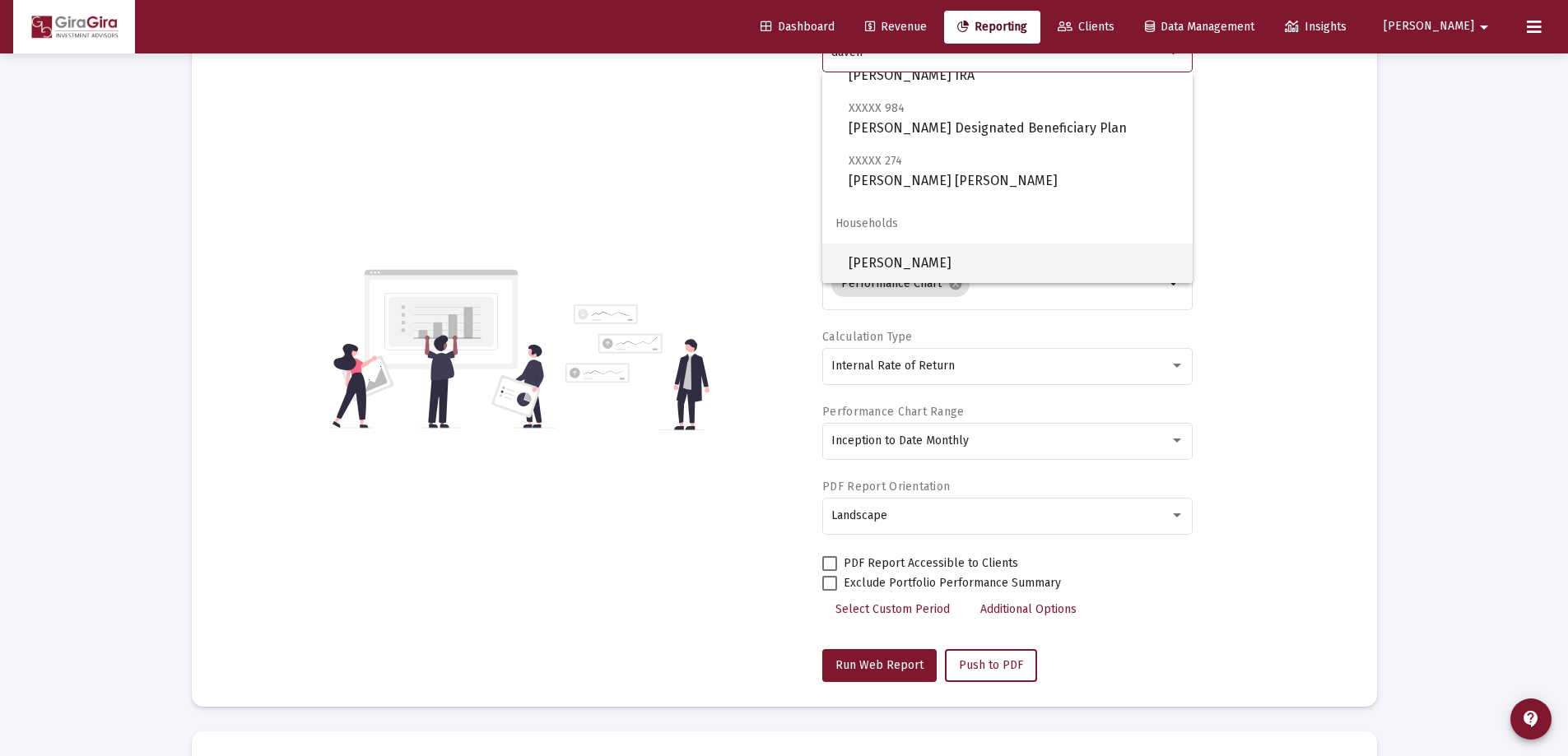
click at [855, 258] on span "[PERSON_NAME]" at bounding box center [1014, 263] width 331 height 39
type input "[PERSON_NAME]"
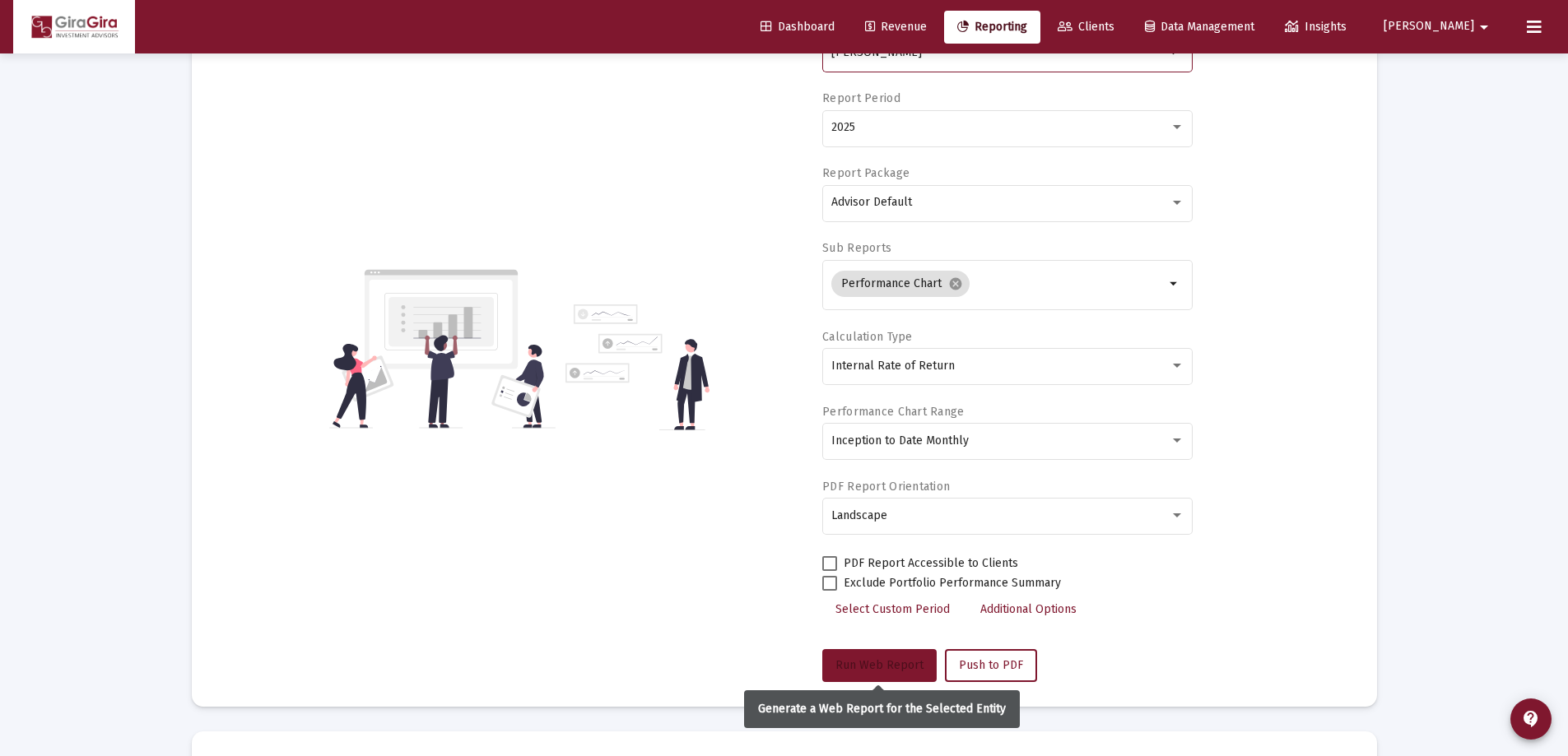
click at [835, 664] on button "Run Web Report" at bounding box center [880, 665] width 114 height 33
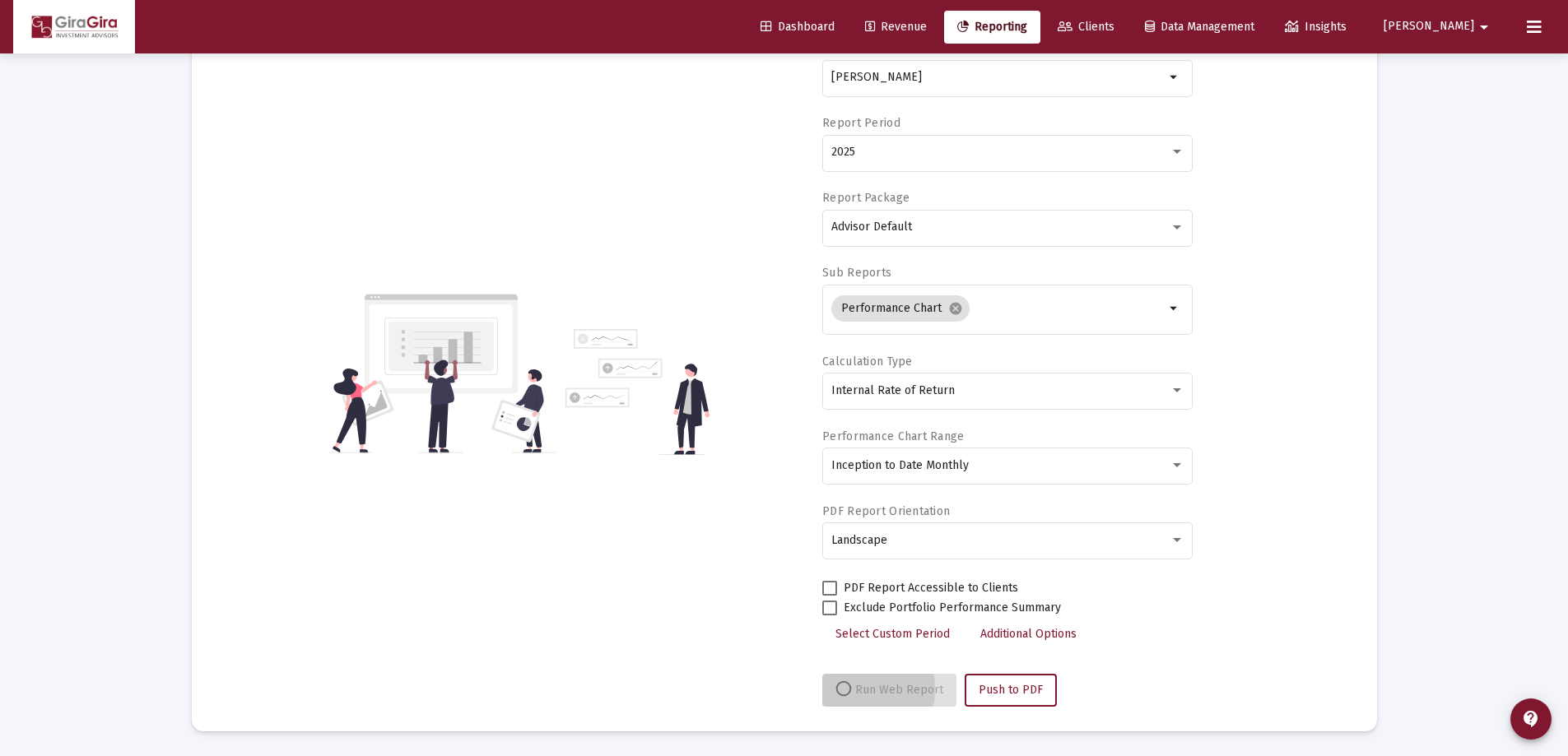
scroll to position [140, 0]
select select "View all"
